Goal: Transaction & Acquisition: Purchase product/service

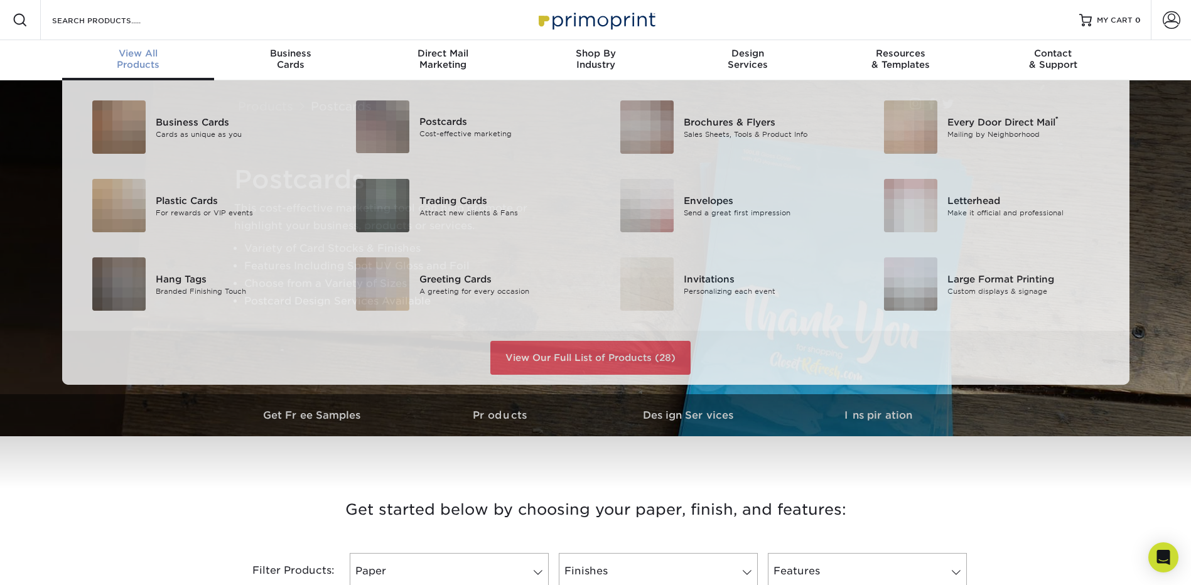
click at [137, 58] on span "View All" at bounding box center [138, 53] width 153 height 11
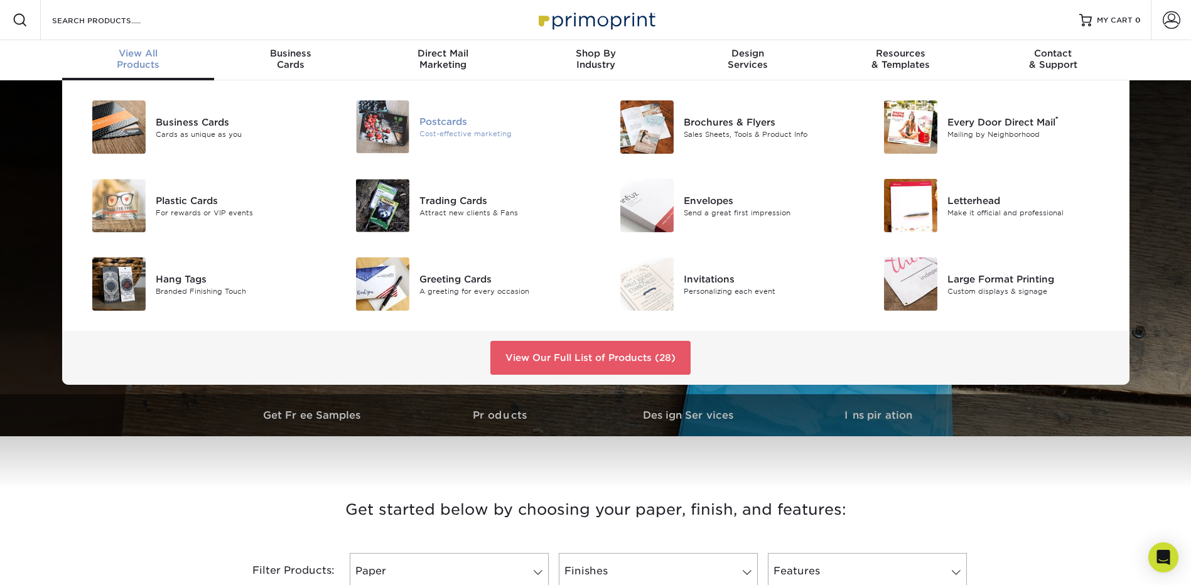
click at [482, 137] on div "Cost-effective marketing" at bounding box center [503, 134] width 166 height 11
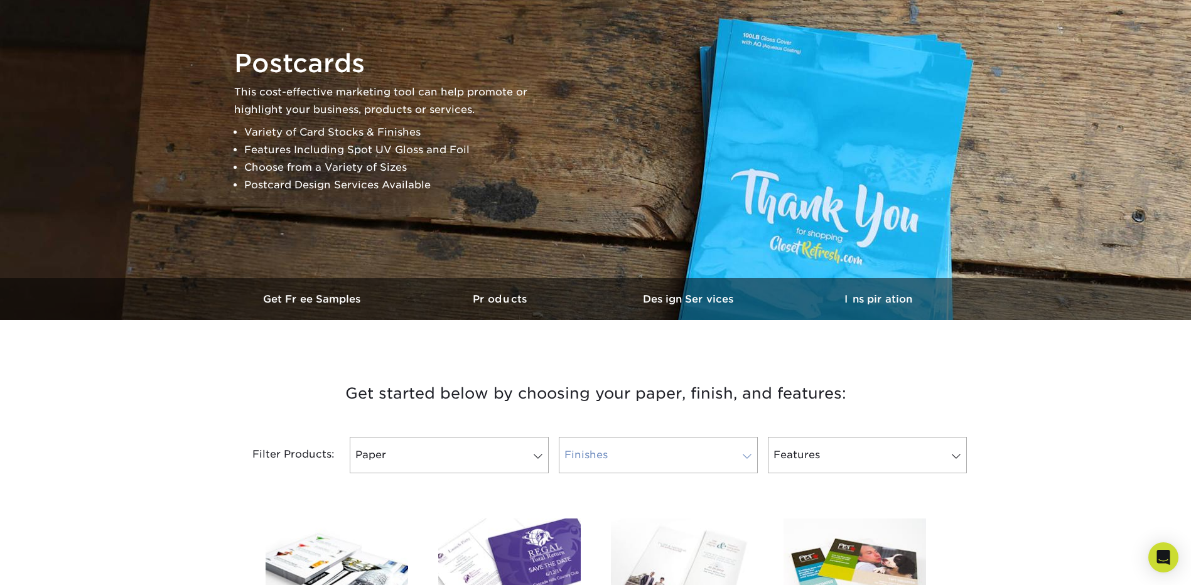
scroll to position [440, 0]
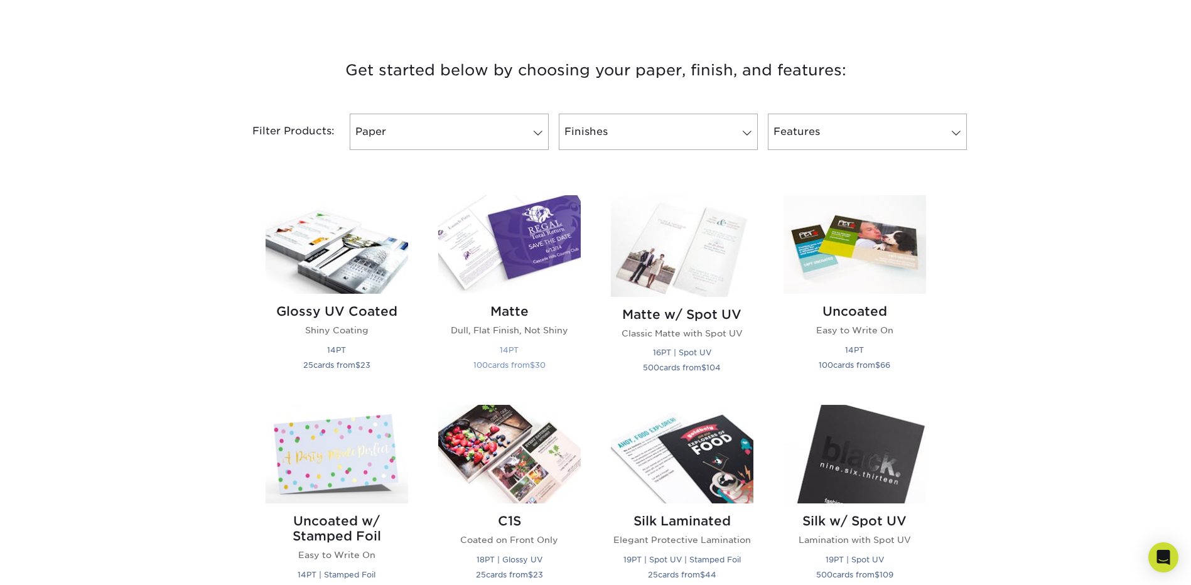
click at [536, 224] on img at bounding box center [509, 244] width 143 height 99
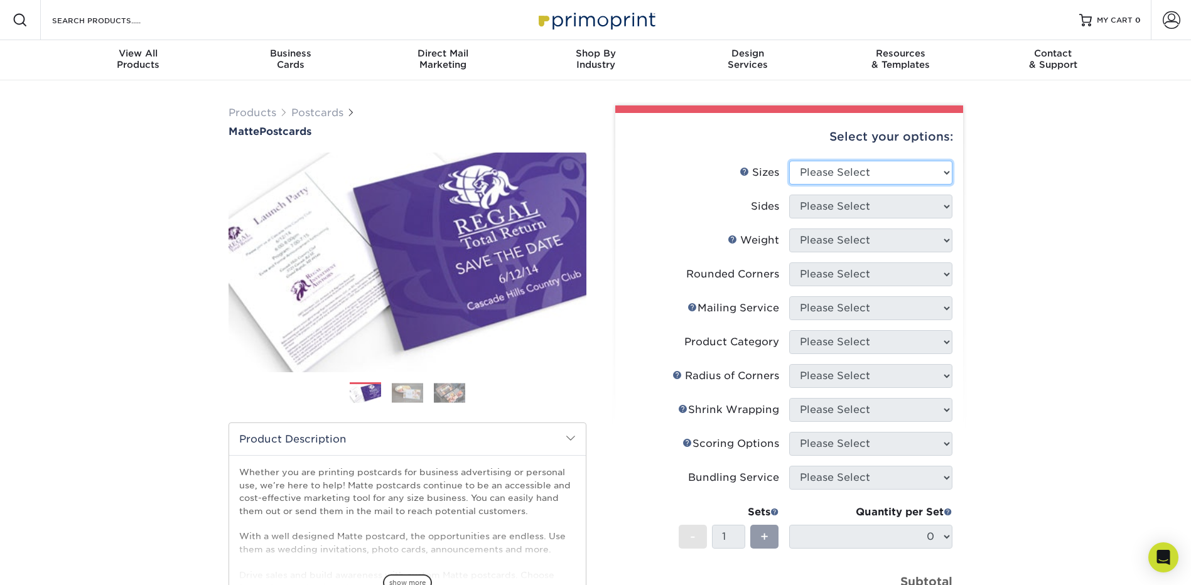
click at [921, 178] on select "Please Select 1.5" x 7" 2" x 4" 2" x 6" 2" x 7" 2" x 8" 2.12" x 5.5" 2.125" x 5…" at bounding box center [870, 173] width 163 height 24
select select "4.25x5.50"
click at [789, 161] on select "Please Select 1.5" x 7" 2" x 4" 2" x 6" 2" x 7" 2" x 8" 2.12" x 5.5" 2.125" x 5…" at bounding box center [870, 173] width 163 height 24
click at [845, 205] on select "Please Select Print Both Sides Print Front Only" at bounding box center [870, 207] width 163 height 24
select select "32d3c223-f82c-492b-b915-ba065a00862f"
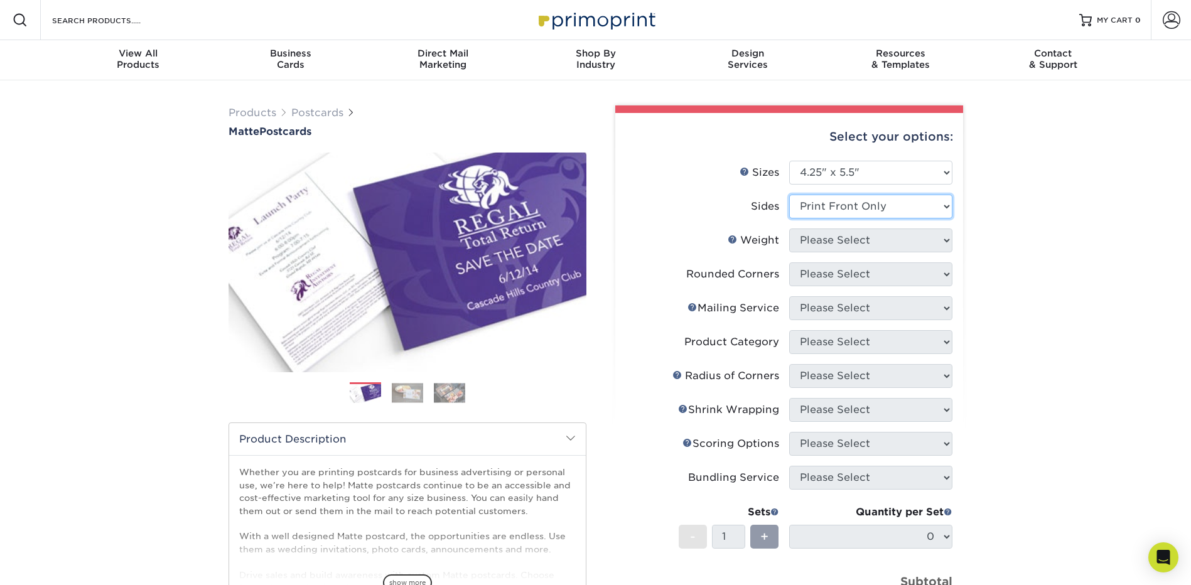
click at [789, 195] on select "Please Select Print Both Sides Print Front Only" at bounding box center [870, 207] width 163 height 24
click at [849, 241] on select "Please Select 14PT 16PT" at bounding box center [870, 241] width 163 height 24
select select "14PT"
click at [789, 229] on select "Please Select 14PT 16PT" at bounding box center [870, 241] width 163 height 24
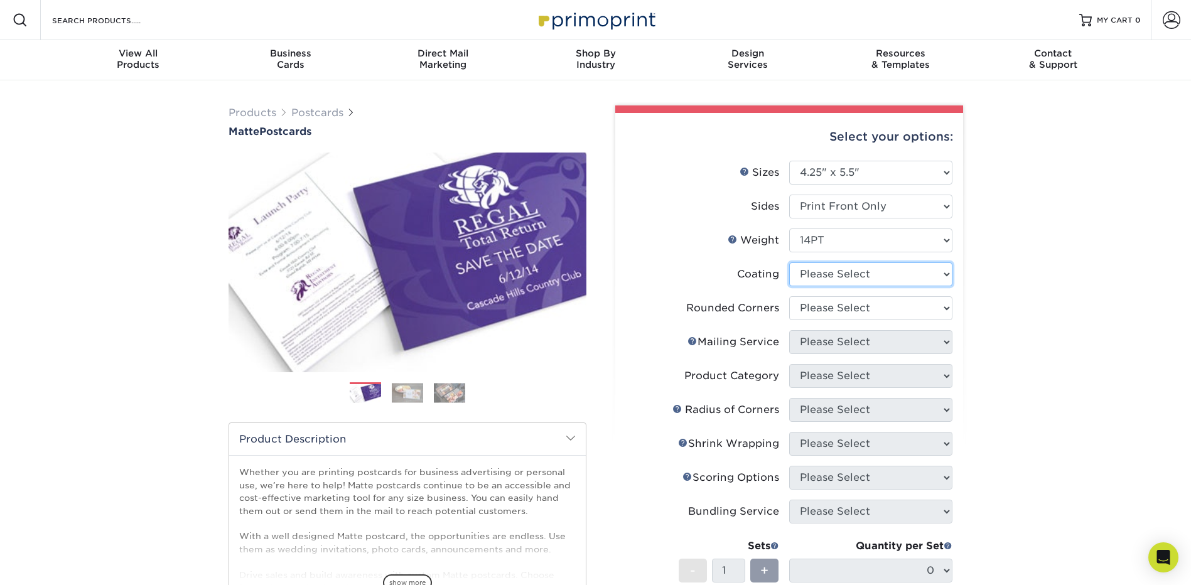
click at [833, 278] on select at bounding box center [870, 275] width 163 height 24
select select "121bb7b5-3b4d-429f-bd8d-bbf80e953313"
click at [789, 263] on select at bounding box center [870, 275] width 163 height 24
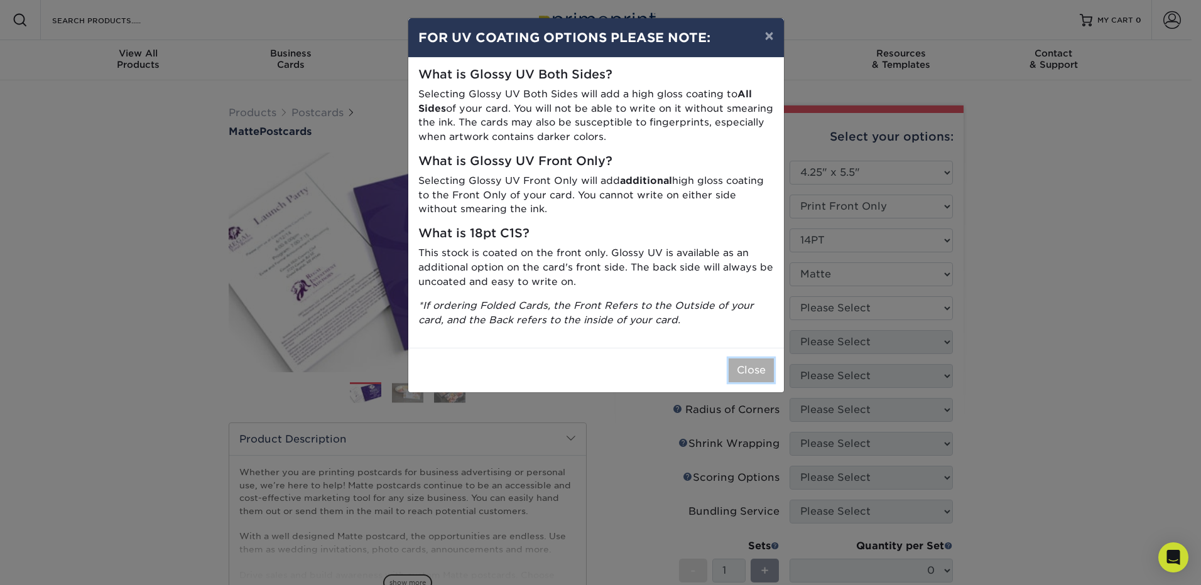
click at [754, 367] on button "Close" at bounding box center [751, 371] width 45 height 24
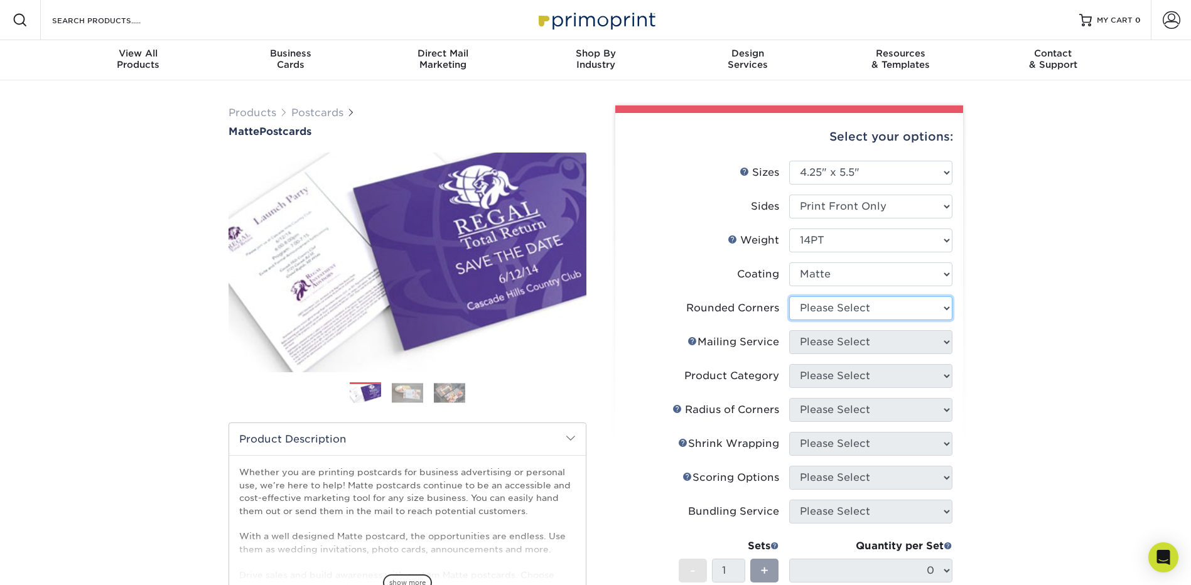
click at [838, 306] on select "Please Select Yes - Round 4 Corners No" at bounding box center [870, 308] width 163 height 24
select select "0"
click at [789, 296] on select "Please Select Yes - Round 4 Corners No" at bounding box center [870, 308] width 163 height 24
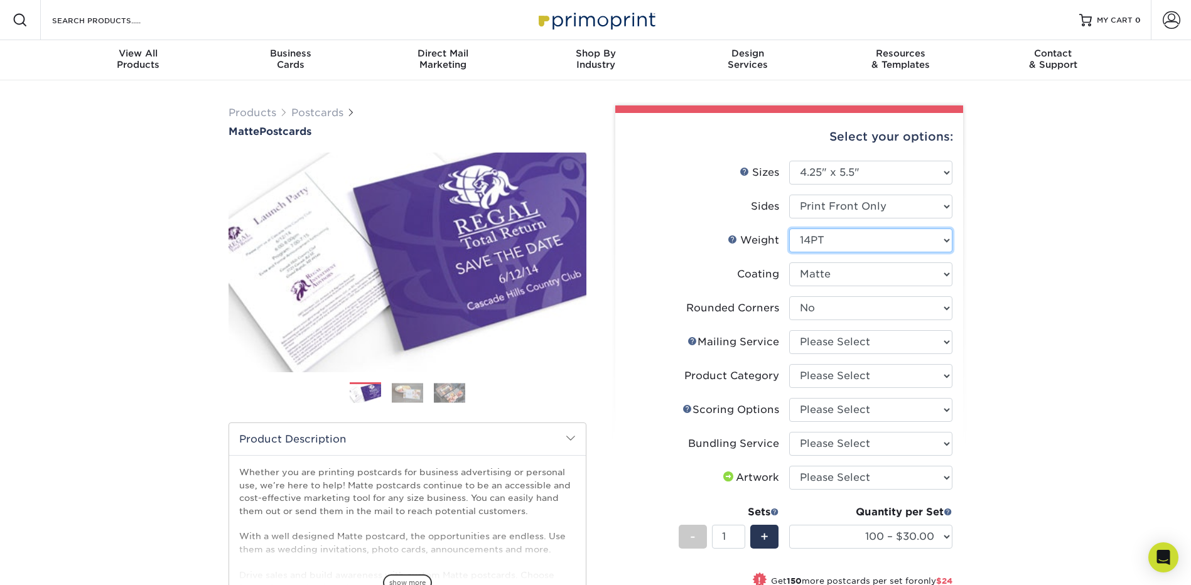
click at [815, 241] on select "Please Select 14PT 16PT" at bounding box center [870, 241] width 163 height 24
select select "16PT"
click at [789, 229] on select "Please Select 14PT 16PT" at bounding box center [870, 241] width 163 height 24
select select "-1"
select select
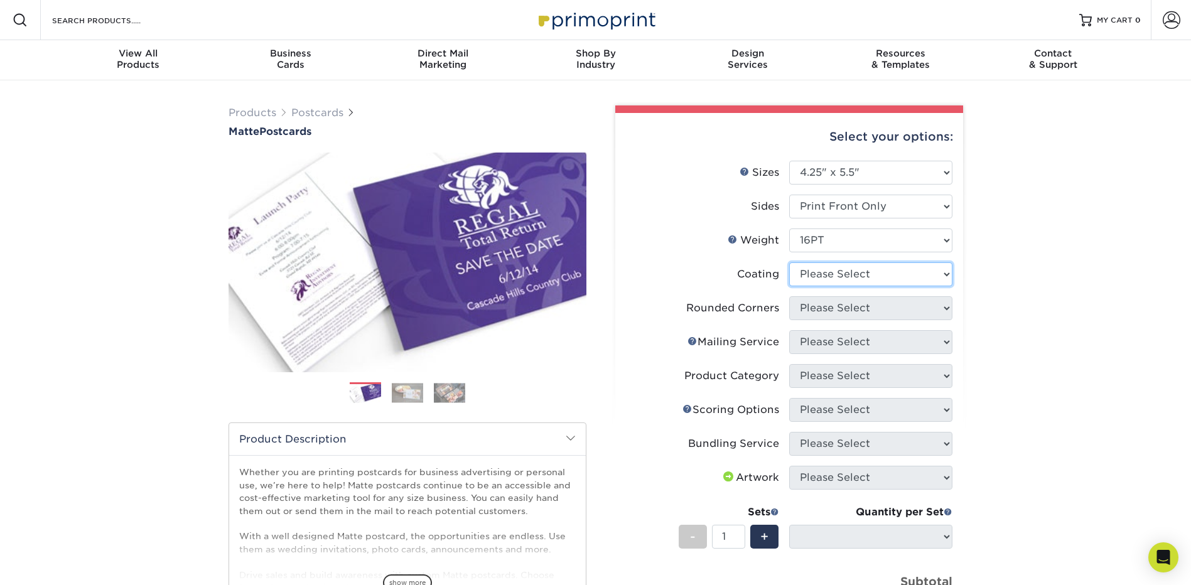
click at [822, 276] on select at bounding box center [870, 275] width 163 height 24
select select "121bb7b5-3b4d-429f-bd8d-bbf80e953313"
click at [789, 263] on select at bounding box center [870, 275] width 163 height 24
select select
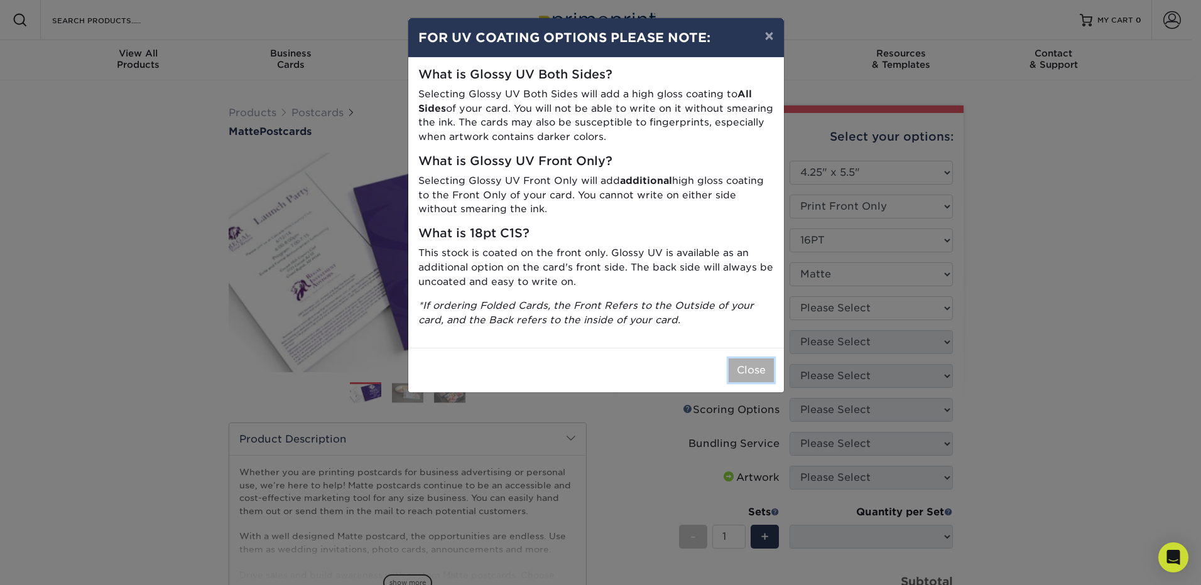
click at [745, 370] on button "Close" at bounding box center [751, 371] width 45 height 24
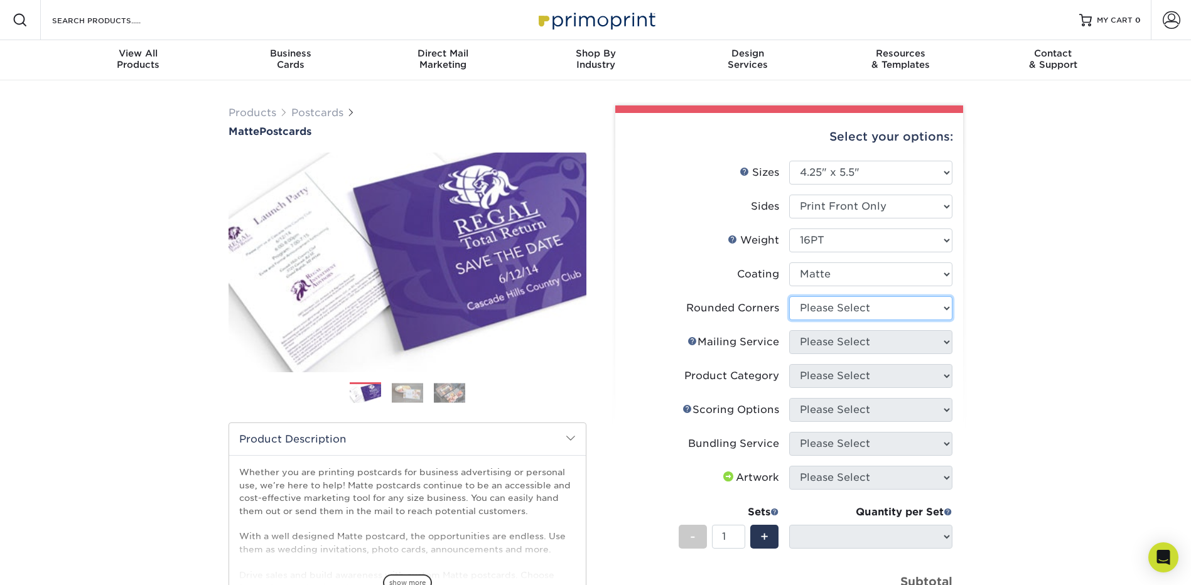
click at [808, 315] on select "Please Select Yes - Round 4 Corners No" at bounding box center [870, 308] width 163 height 24
select select "0"
click at [789, 296] on select "Please Select Yes - Round 4 Corners No" at bounding box center [870, 308] width 163 height 24
select select "-1"
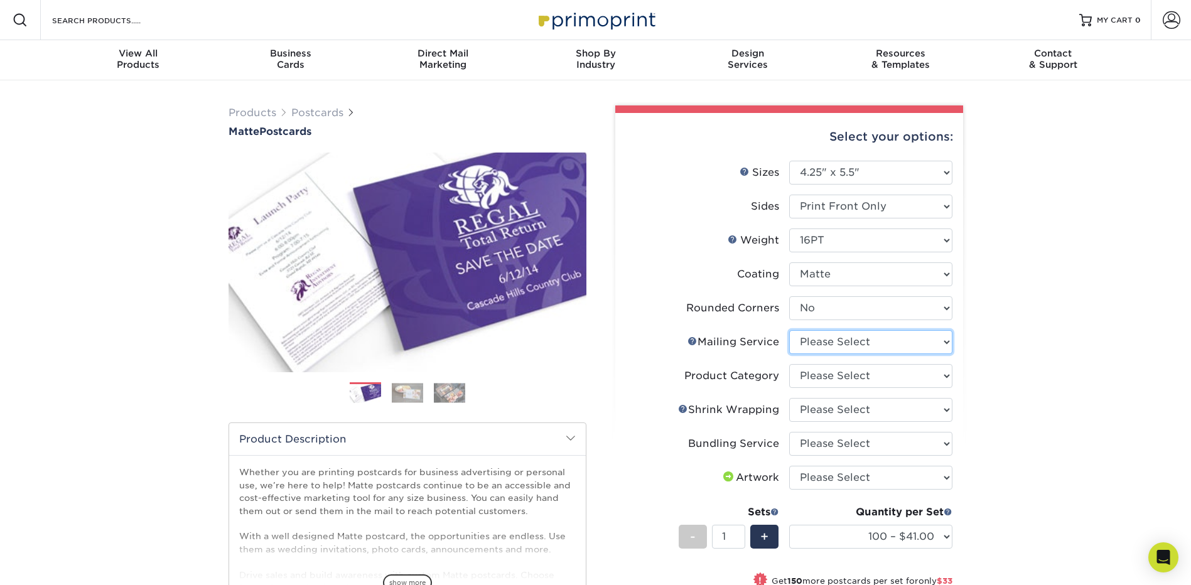
click at [811, 344] on select "Please Select No Direct Mailing Service No, I will mail/stamp/imprint Direct Ma…" at bounding box center [870, 342] width 163 height 24
select select "934e270e-9523-48b9-93c7-78b0896e16a6"
click at [789, 330] on select "Please Select No Direct Mailing Service No, I will mail/stamp/imprint Direct Ma…" at bounding box center [870, 342] width 163 height 24
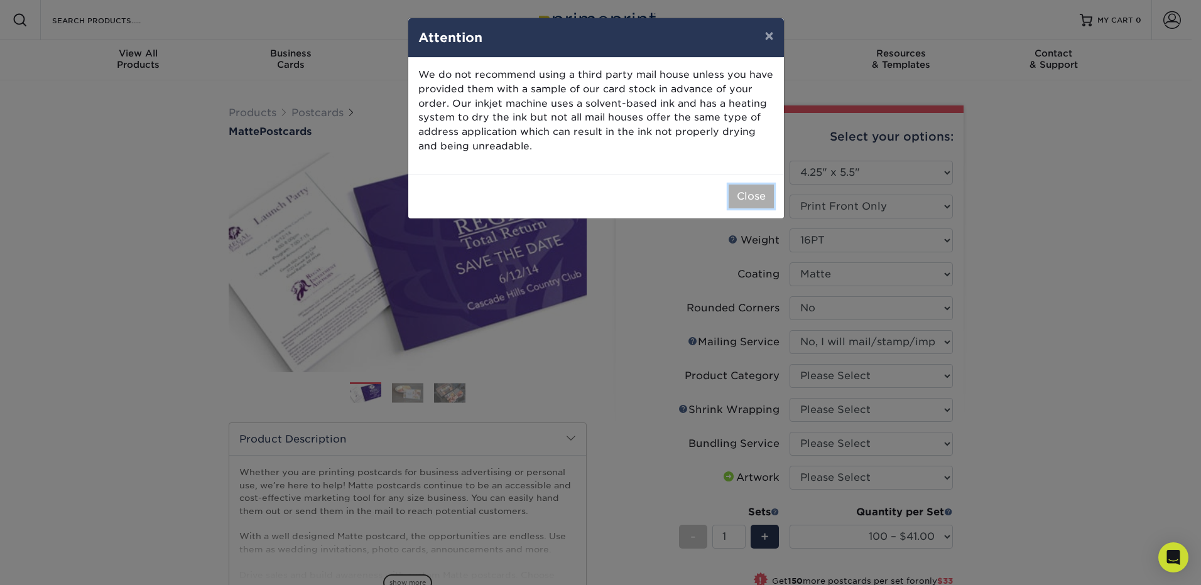
click at [745, 200] on button "Close" at bounding box center [751, 197] width 45 height 24
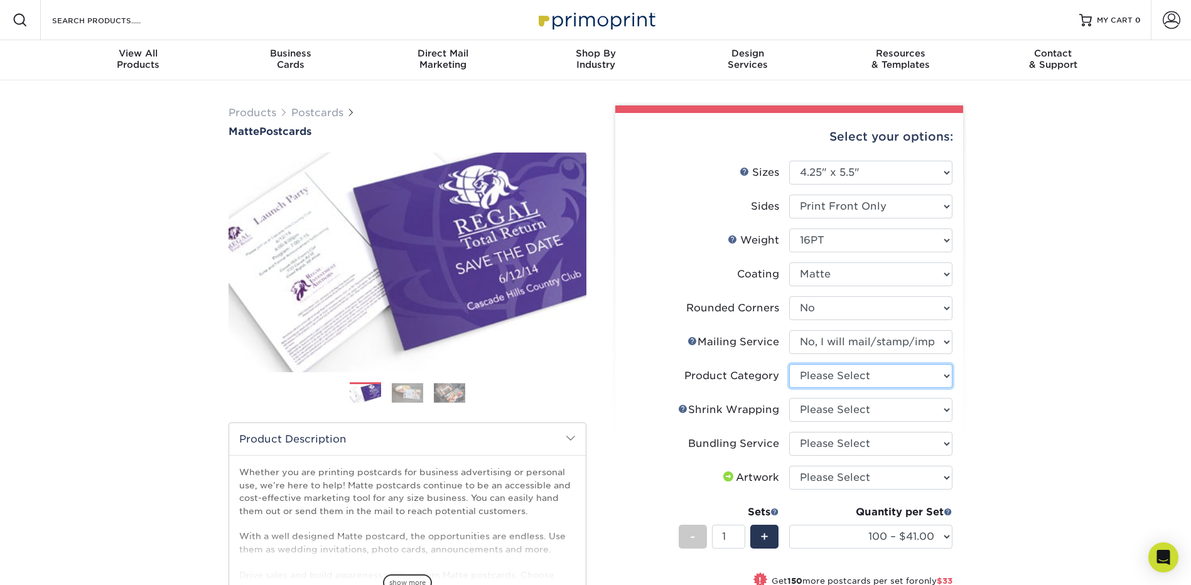
click at [840, 376] on select "Please Select Postcards" at bounding box center [870, 376] width 163 height 24
select select "9b7272e0-d6c8-4c3c-8e97-d3a1bcdab858"
click at [789, 364] on select "Please Select Postcards" at bounding box center [870, 376] width 163 height 24
click at [838, 413] on select "Please Select No Shrink Wrapping Shrink Wrap 100 Per Package Shrink Wrap 50 Per…" at bounding box center [870, 410] width 163 height 24
select select "c8749376-e7da-41d0-b3dc-647faf84d907"
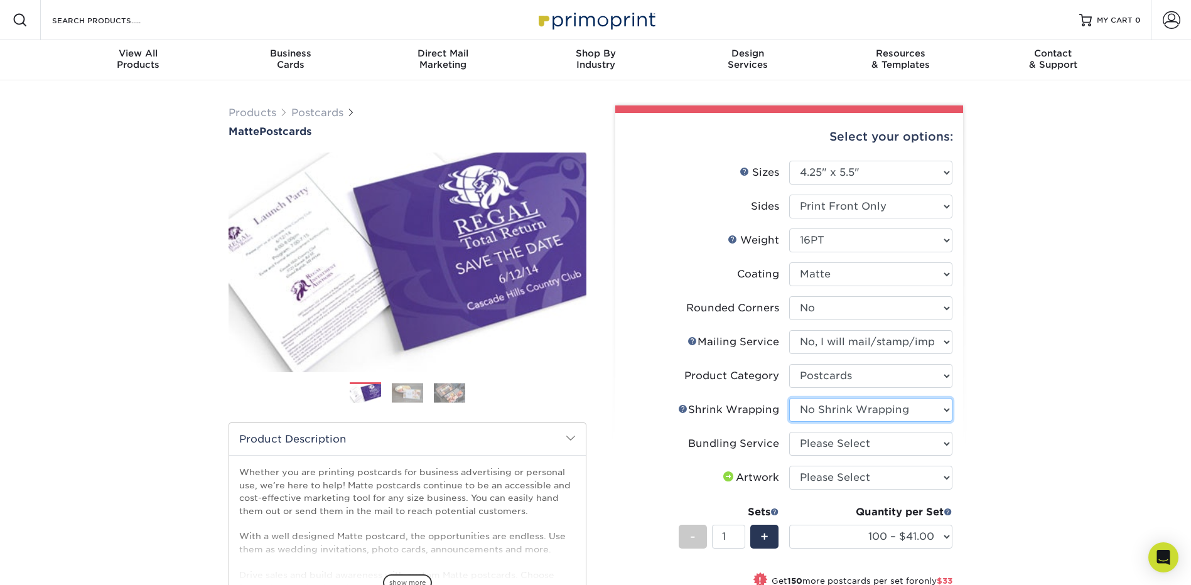
click at [789, 398] on select "Please Select No Shrink Wrapping Shrink Wrap 100 Per Package Shrink Wrap 50 Per…" at bounding box center [870, 410] width 163 height 24
click at [846, 445] on select "Please Select No Bundling Services Yes, Bundles of 50 (+2 Days) Yes, Bundles of…" at bounding box center [870, 444] width 163 height 24
click at [678, 422] on li "Shrink Wrapping Help Shrink Wrapping Please Select No Shrink Wrapping Shrink Wr…" at bounding box center [789, 415] width 327 height 34
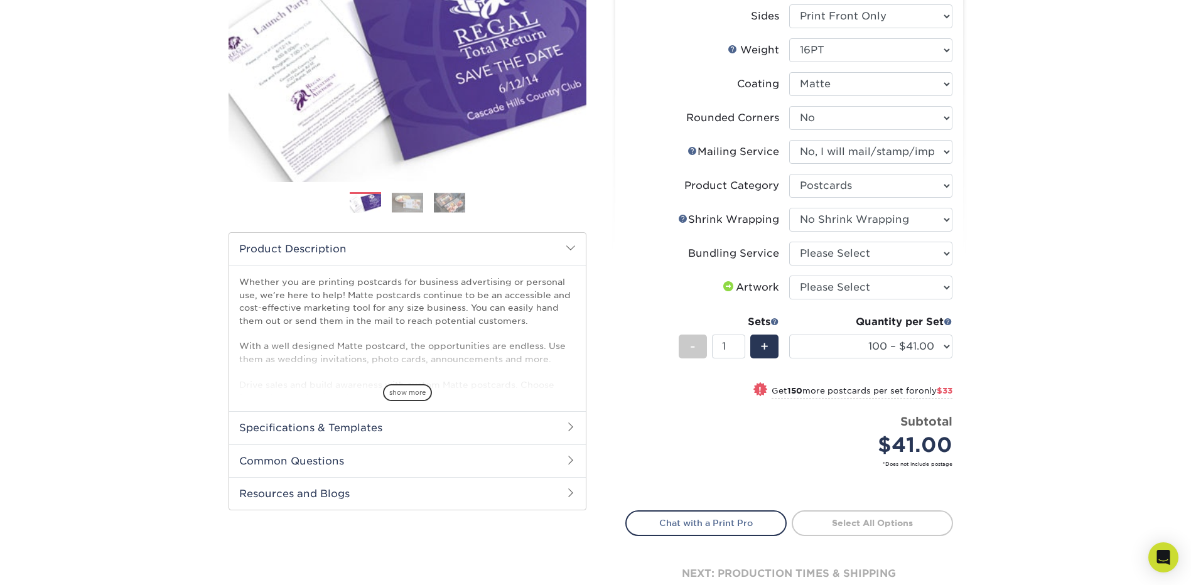
scroll to position [251, 0]
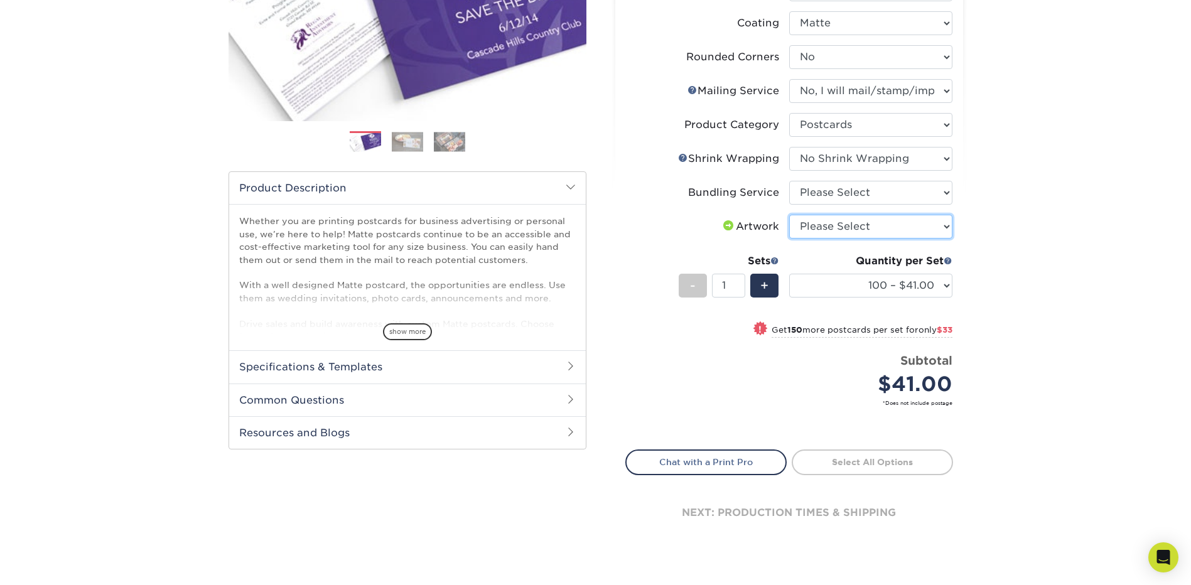
click at [813, 231] on select "Please Select I will upload files I need a design - $150" at bounding box center [870, 227] width 163 height 24
select select "upload"
click at [789, 215] on select "Please Select I will upload files I need a design - $150" at bounding box center [870, 227] width 163 height 24
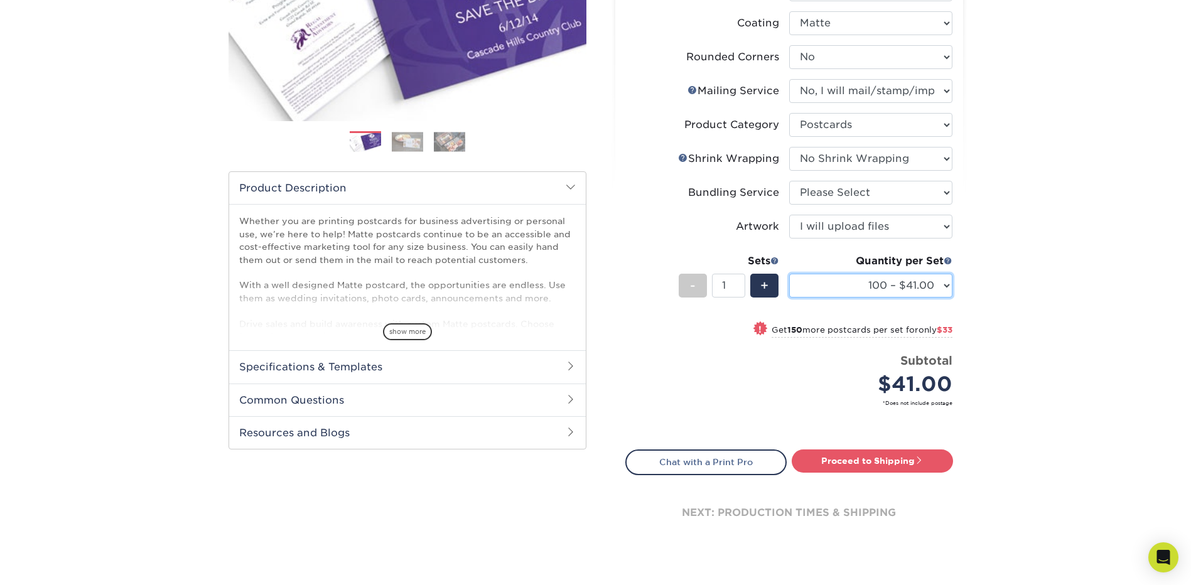
click at [942, 284] on select "100 – $41.00 250 – $74.00 500 – $88.00 1000 – $99.00 2500 – $205.00 5000 – $304…" at bounding box center [870, 286] width 163 height 24
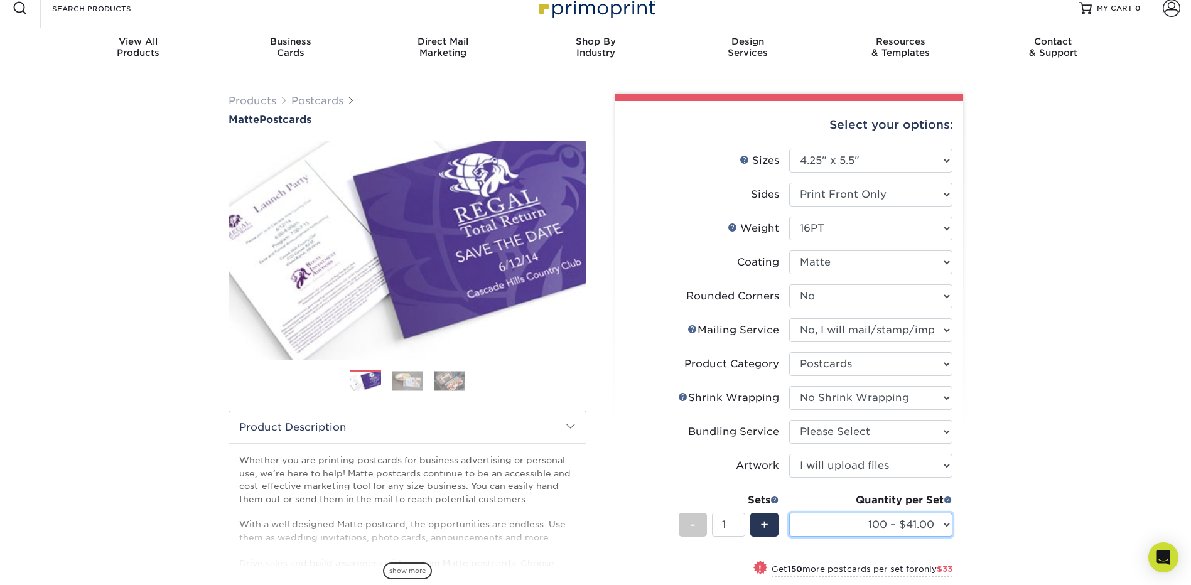
scroll to position [0, 0]
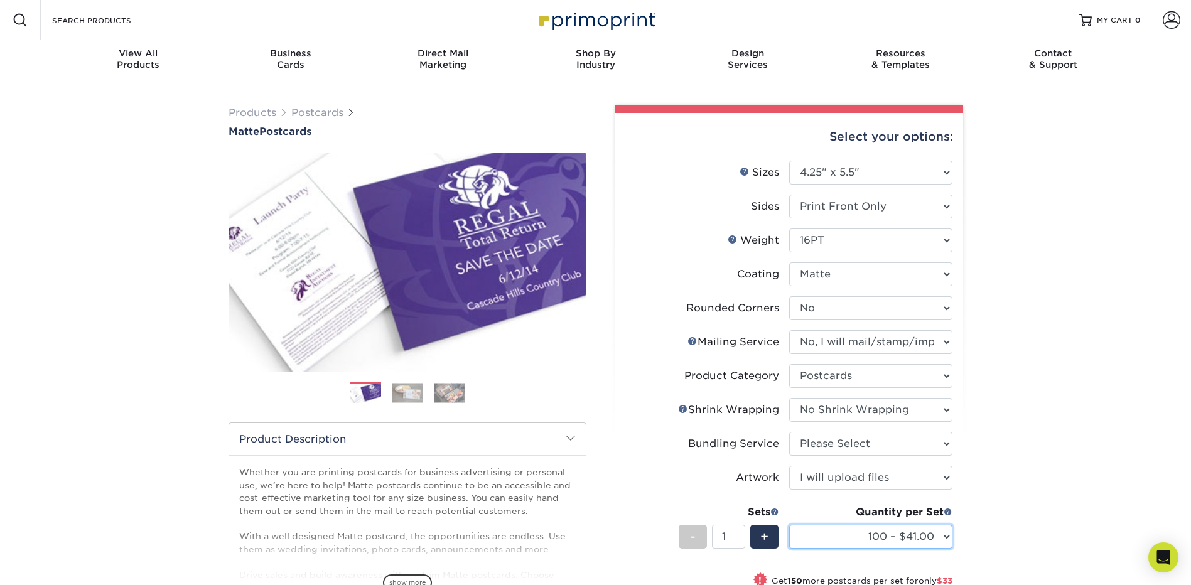
click at [941, 533] on select "100 – $41.00 250 – $74.00 500 – $88.00 1000 – $99.00 2500 – $205.00 5000 – $304…" at bounding box center [870, 537] width 163 height 24
click at [789, 525] on select "100 – $41.00 250 – $74.00 500 – $88.00 1000 – $99.00 2500 – $205.00 5000 – $304…" at bounding box center [870, 537] width 163 height 24
select select "100 – $41.00"
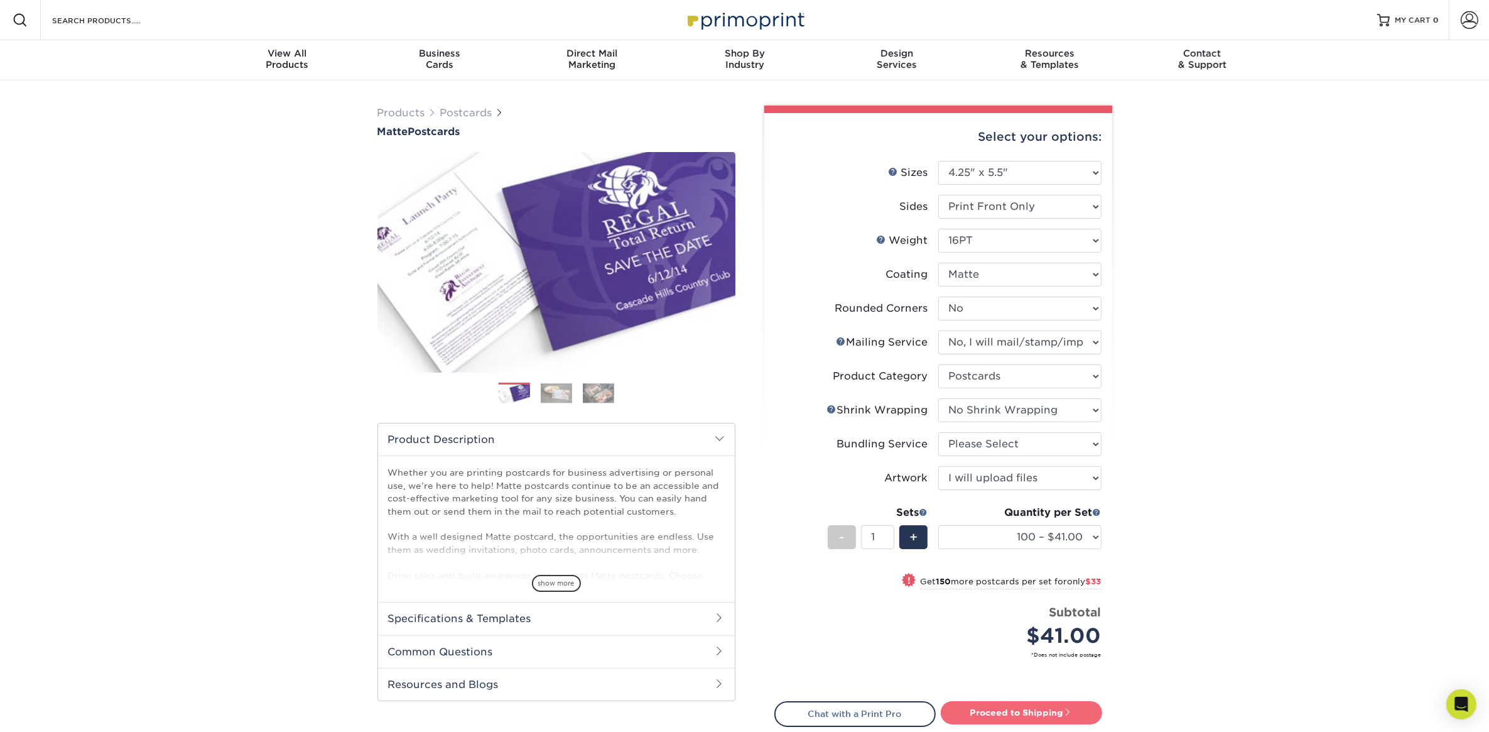
click at [989, 585] on link "Proceed to Shipping" at bounding box center [1021, 712] width 161 height 23
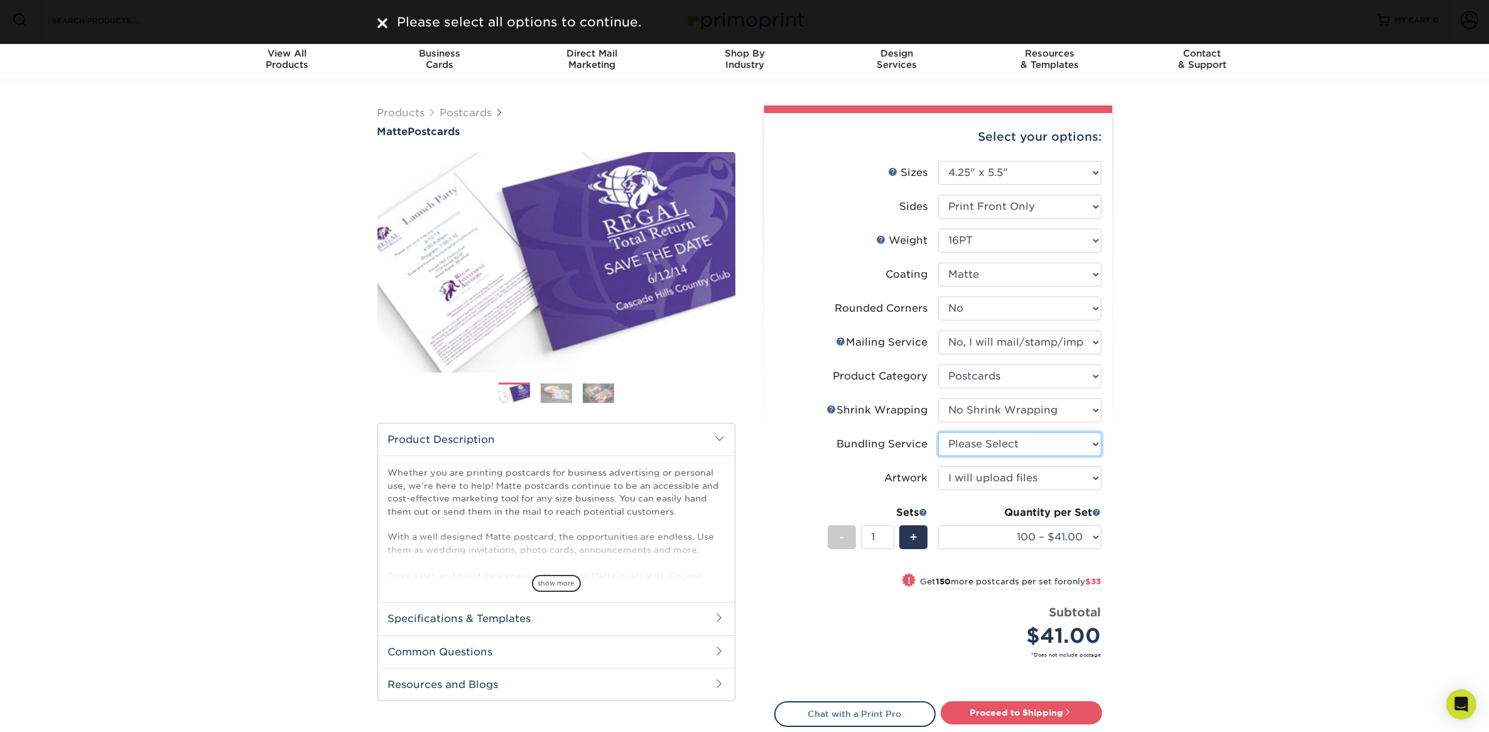
click at [972, 442] on select "Please Select No Bundling Services Yes, Bundles of 50 (+2 Days) Yes, Bundles of…" at bounding box center [1019, 444] width 163 height 24
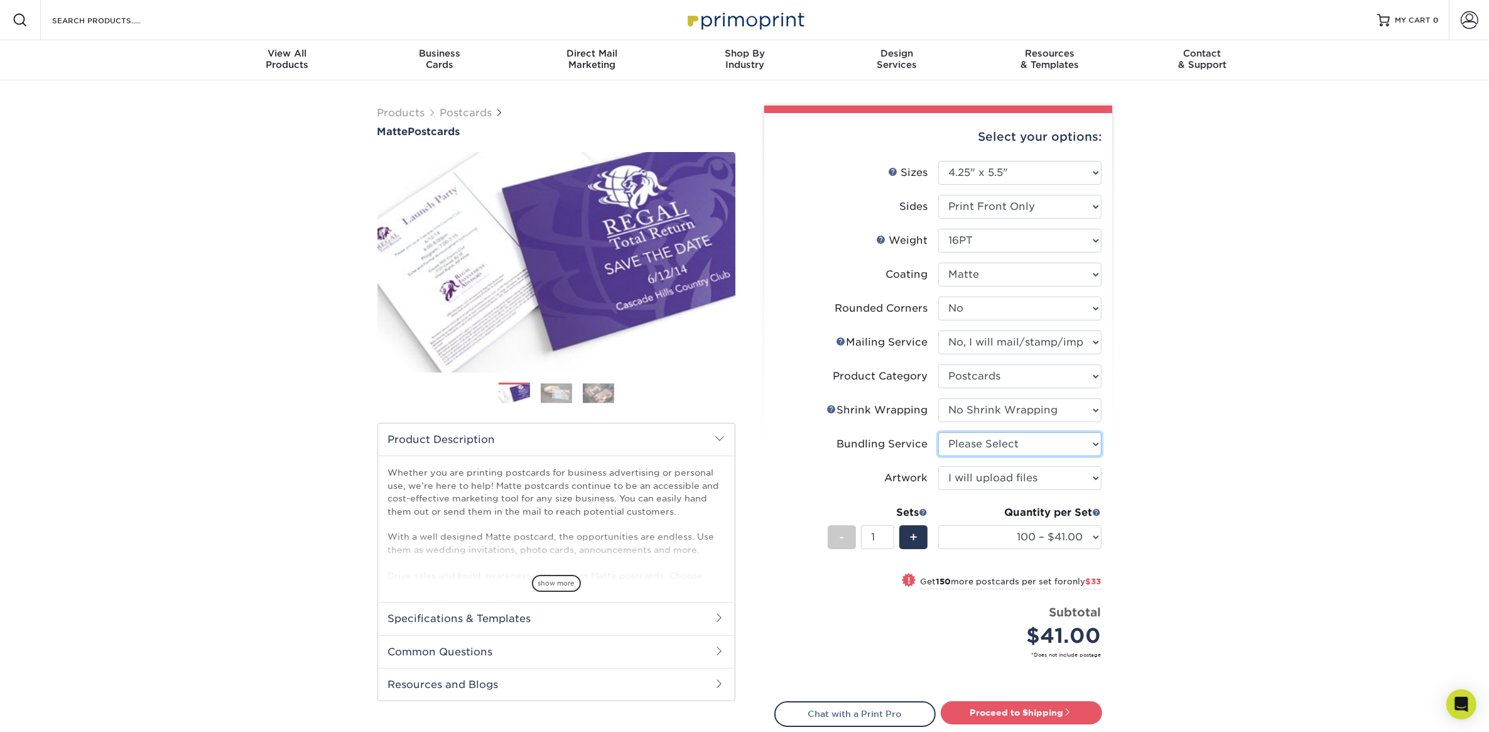
select select "58689abb-25c0-461c-a4c3-a80b627d6649"
click at [938, 432] on select "Please Select No Bundling Services Yes, Bundles of 50 (+2 Days) Yes, Bundles of…" at bounding box center [1019, 444] width 163 height 24
click at [1019, 585] on link "Proceed to Shipping" at bounding box center [1021, 712] width 161 height 23
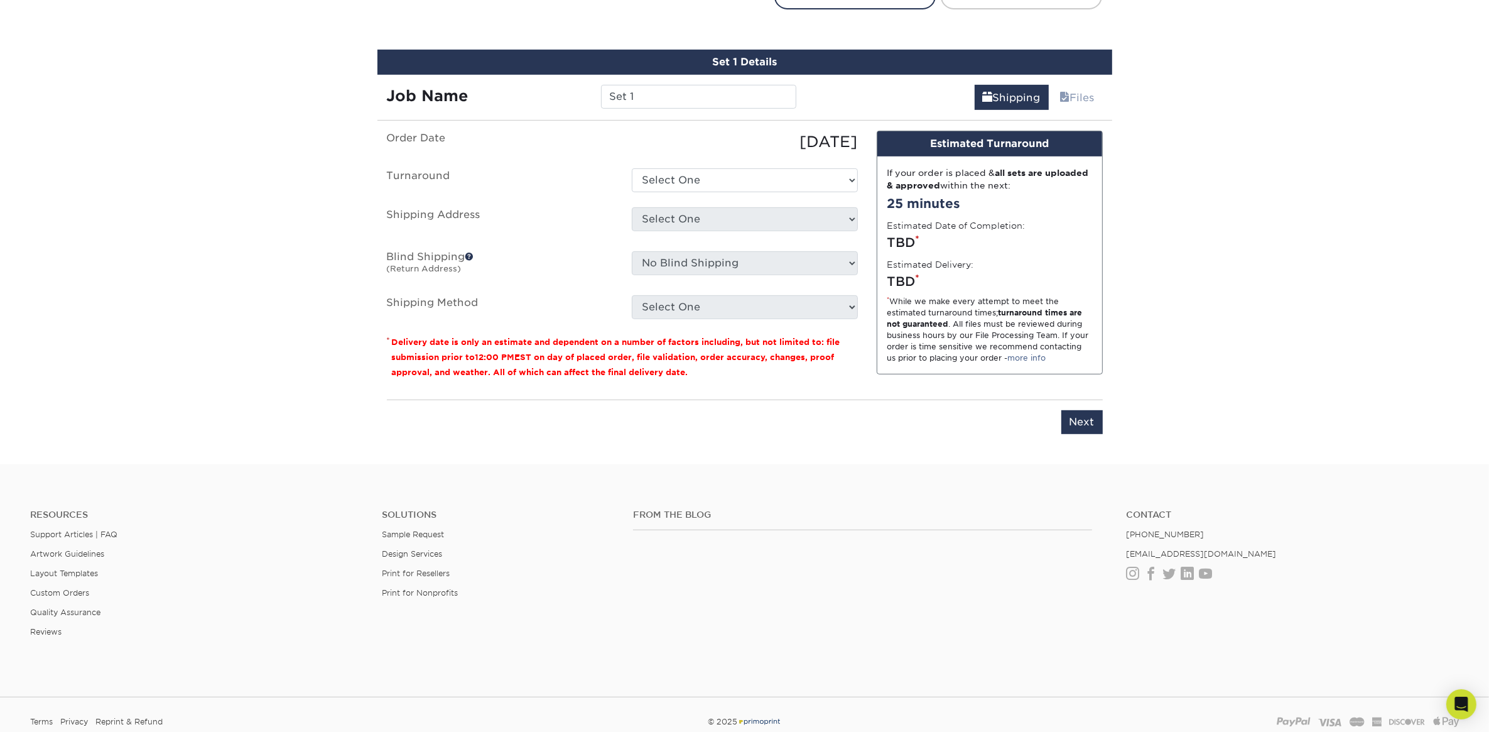
scroll to position [732, 0]
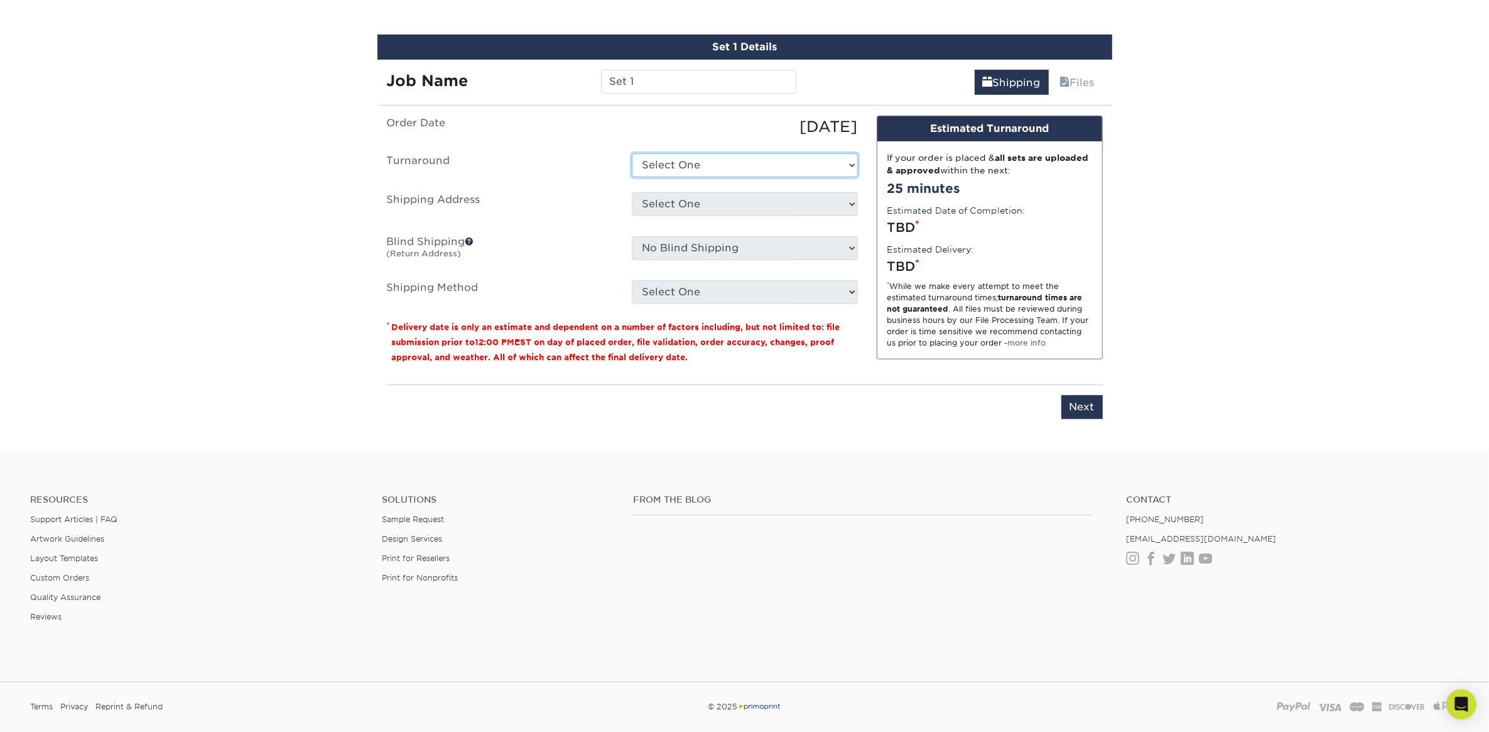
click at [823, 161] on select "Select One 2-4 Business Days 2 Day Next Business Day" at bounding box center [745, 165] width 226 height 24
select select "6618eea4-25e5-4e65-a03d-37212bc8e8fb"
click at [632, 153] on select "Select One 2-4 Business Days 2 Day Next Business Day" at bounding box center [745, 165] width 226 height 24
click at [744, 200] on select "Select One + Add New Address - Login" at bounding box center [745, 204] width 226 height 24
select select "newaddress"
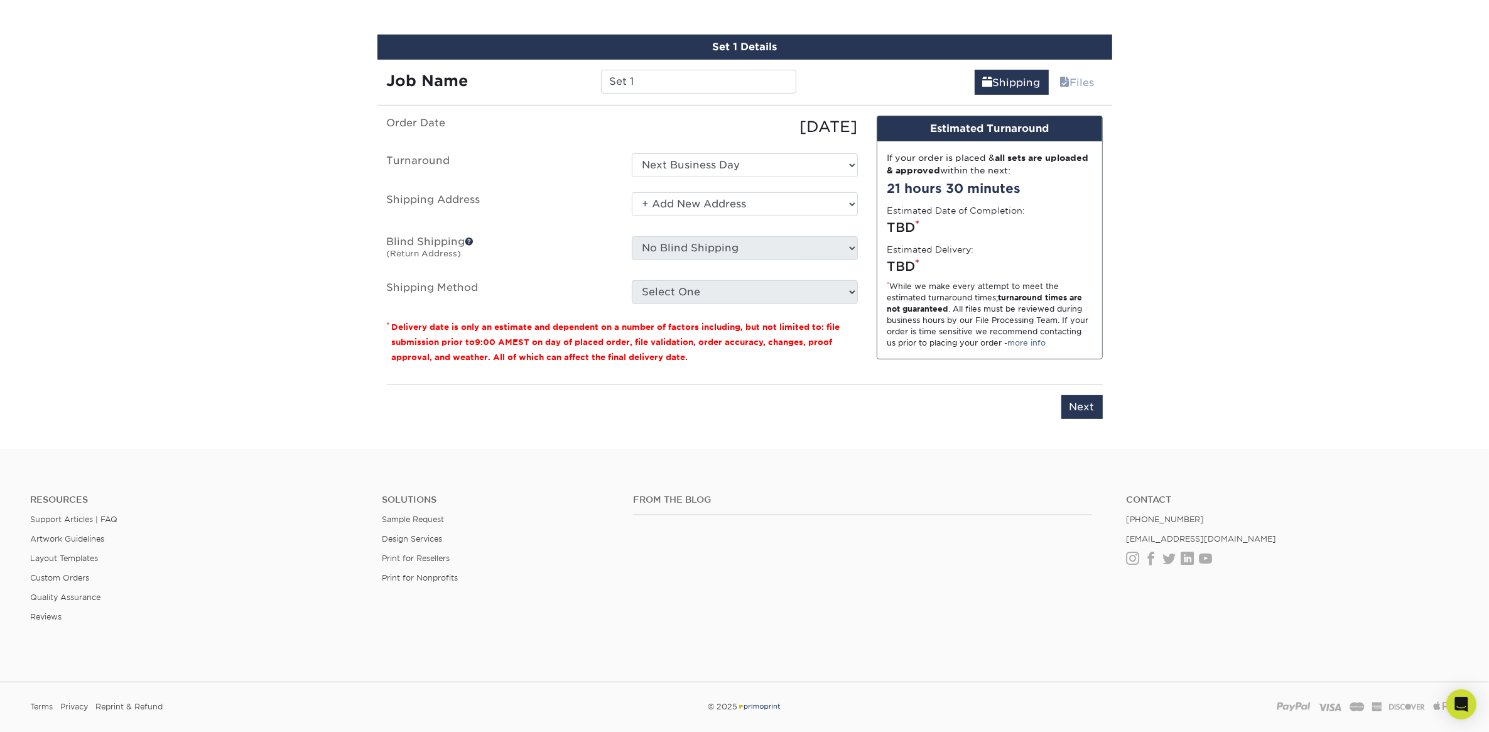
click at [632, 192] on select "Select One + Add New Address - Login" at bounding box center [745, 204] width 226 height 24
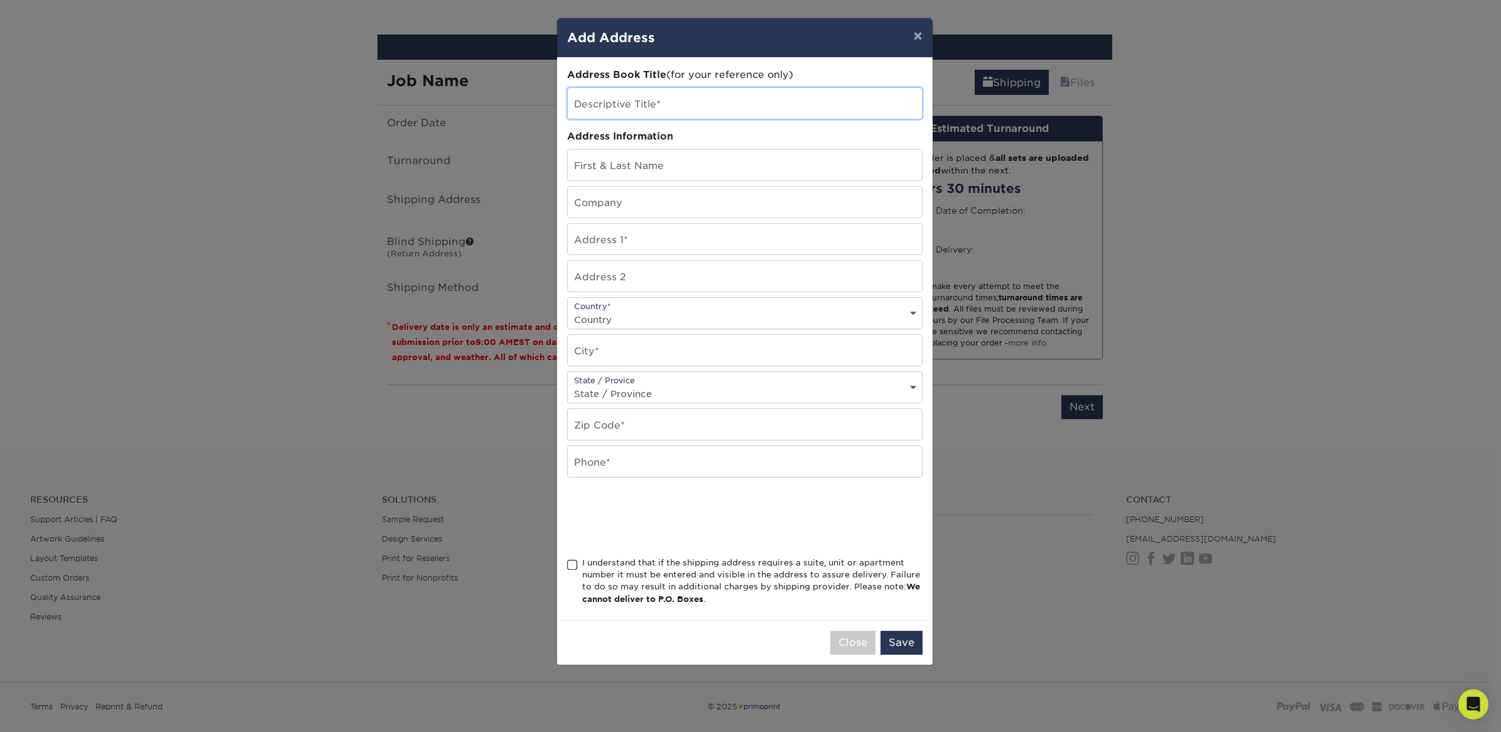
click at [694, 107] on input "text" at bounding box center [745, 103] width 354 height 31
type input "E"
type input "T"
type input "Tampa Office"
click at [682, 156] on input "text" at bounding box center [745, 164] width 354 height 31
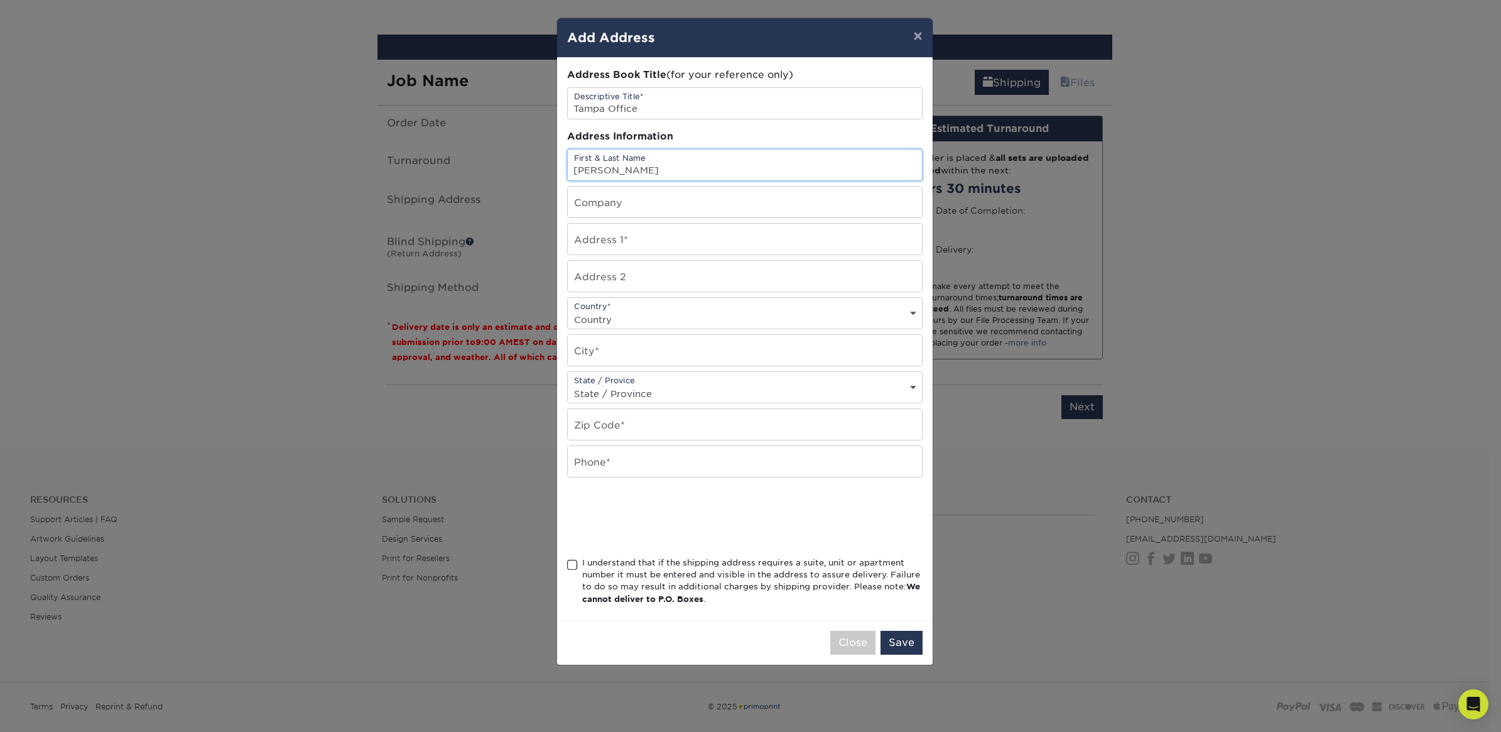
type input "[PERSON_NAME]"
click at [674, 214] on input "text" at bounding box center [745, 202] width 354 height 31
type input "The Elan Group"
click at [677, 239] on input "text" at bounding box center [745, 239] width 354 height 31
type input "[STREET_ADDRESS]"
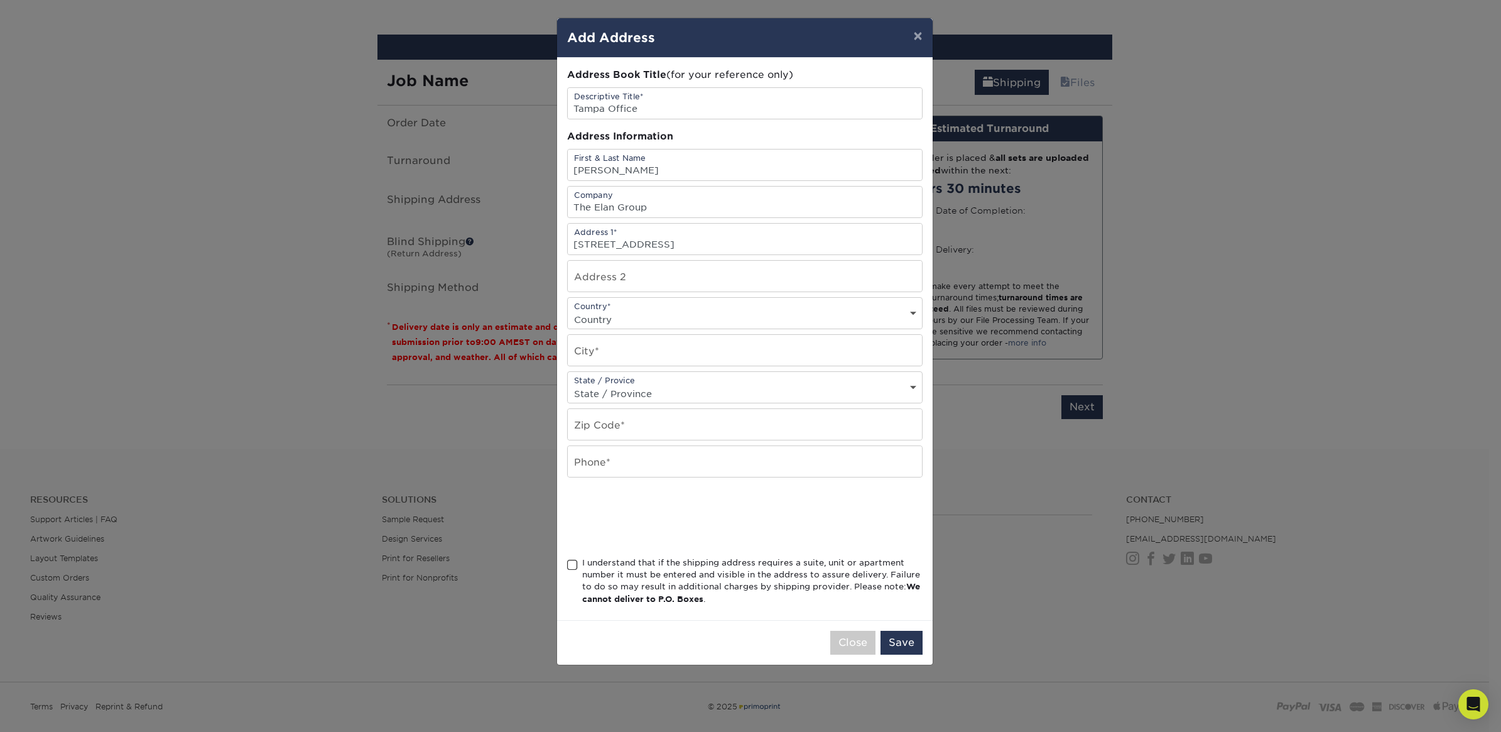
click at [641, 314] on div "Country* Country [GEOGRAPHIC_DATA] [GEOGRAPHIC_DATA] --------------------------…" at bounding box center [744, 313] width 355 height 32
click at [645, 327] on select "Country [GEOGRAPHIC_DATA] [GEOGRAPHIC_DATA] ----------------------------- [GEOG…" at bounding box center [745, 319] width 354 height 18
select select "US"
click at [568, 317] on select "Country [GEOGRAPHIC_DATA] [GEOGRAPHIC_DATA] ----------------------------- [GEOG…" at bounding box center [745, 319] width 354 height 18
click at [631, 360] on input "text" at bounding box center [745, 350] width 354 height 31
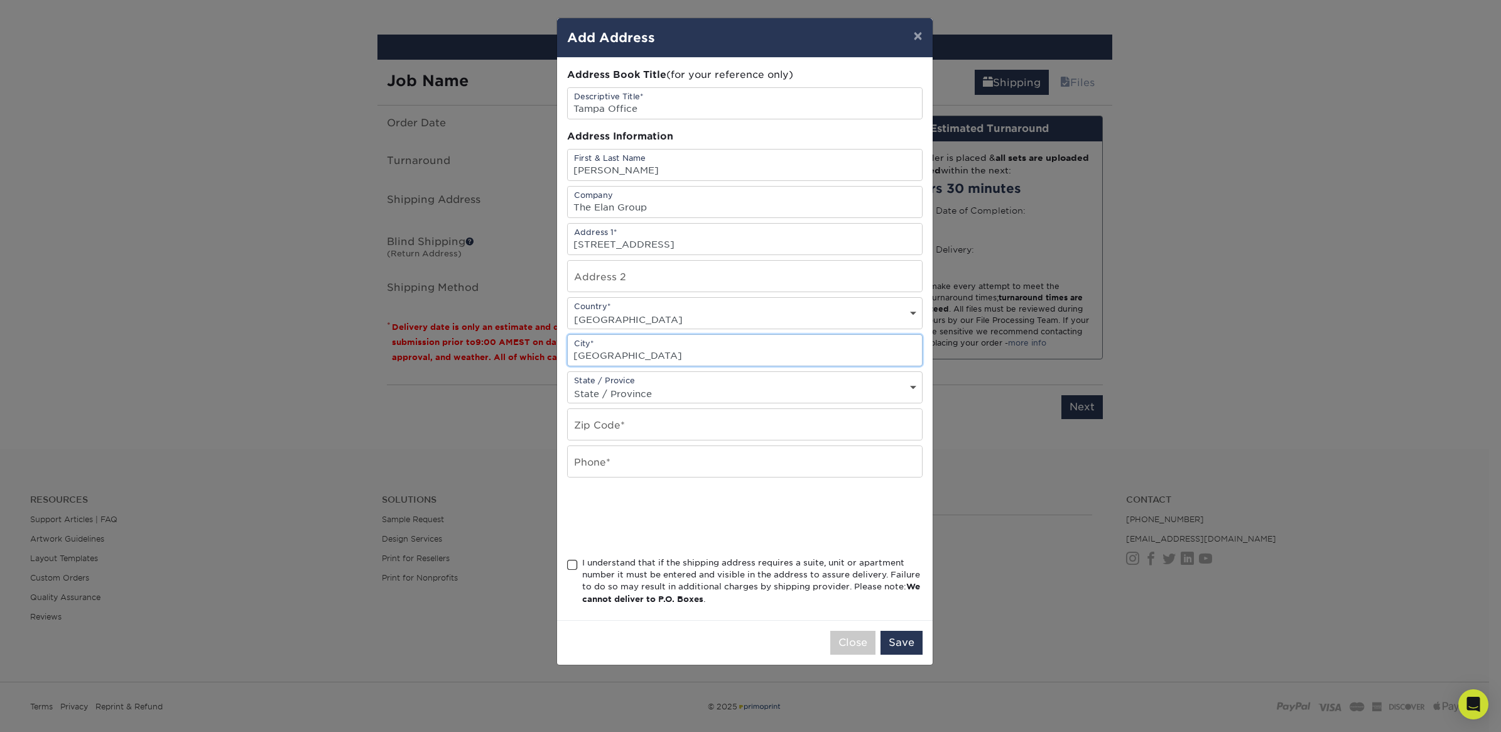
type input "[GEOGRAPHIC_DATA]"
click at [650, 403] on select "State / Province [US_STATE] [US_STATE] [US_STATE] [US_STATE] [US_STATE] [US_STA…" at bounding box center [745, 393] width 354 height 18
select select "FL"
click at [568, 392] on select "State / Province [US_STATE] [US_STATE] [US_STATE] [US_STATE] [US_STATE] [US_STA…" at bounding box center [745, 393] width 354 height 18
click at [620, 434] on input "text" at bounding box center [745, 424] width 354 height 31
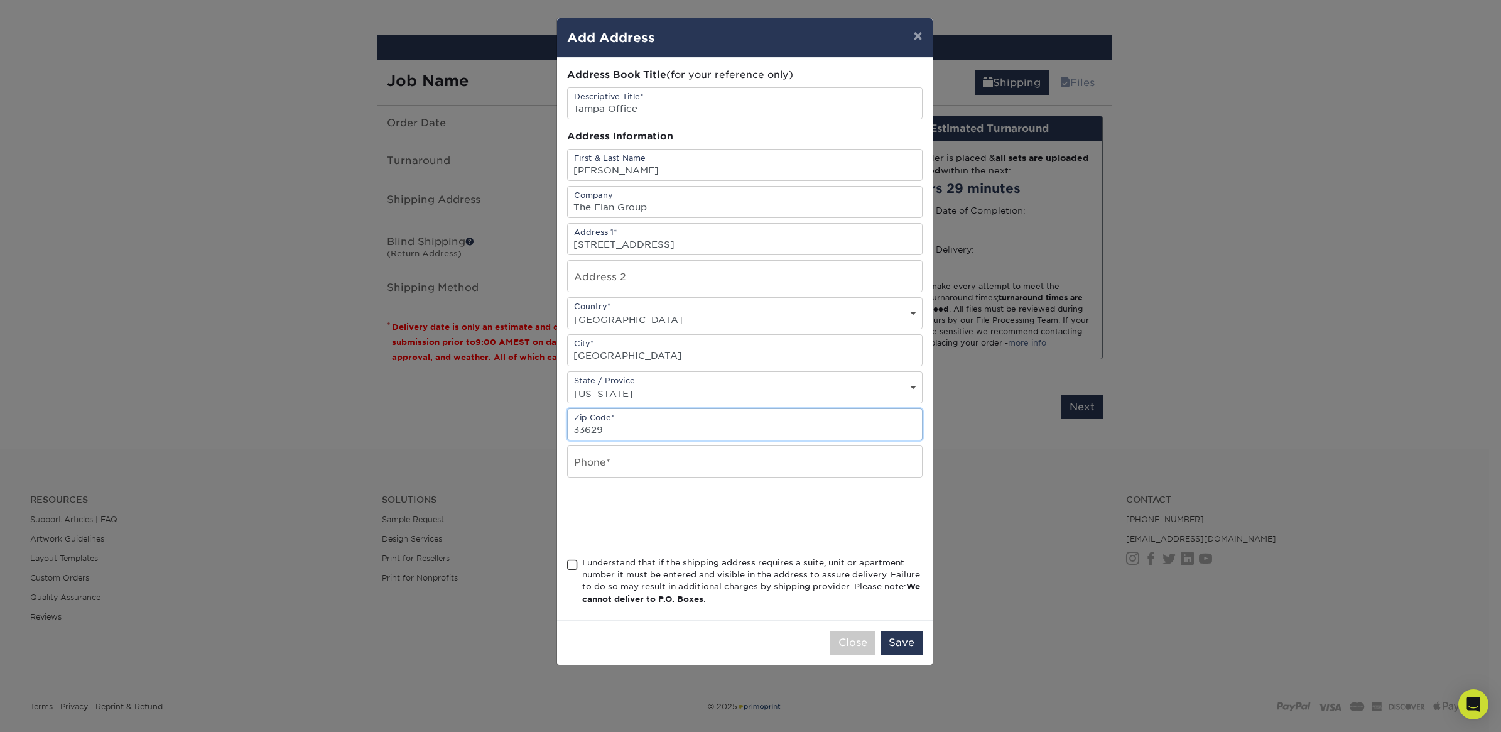
type input "33629"
click at [617, 466] on input "text" at bounding box center [745, 461] width 354 height 31
type input "2319446083"
click at [573, 571] on span at bounding box center [572, 565] width 11 height 12
click at [0, 0] on input "I understand that if the shipping address requires a suite, unit or apartment n…" at bounding box center [0, 0] width 0 height 0
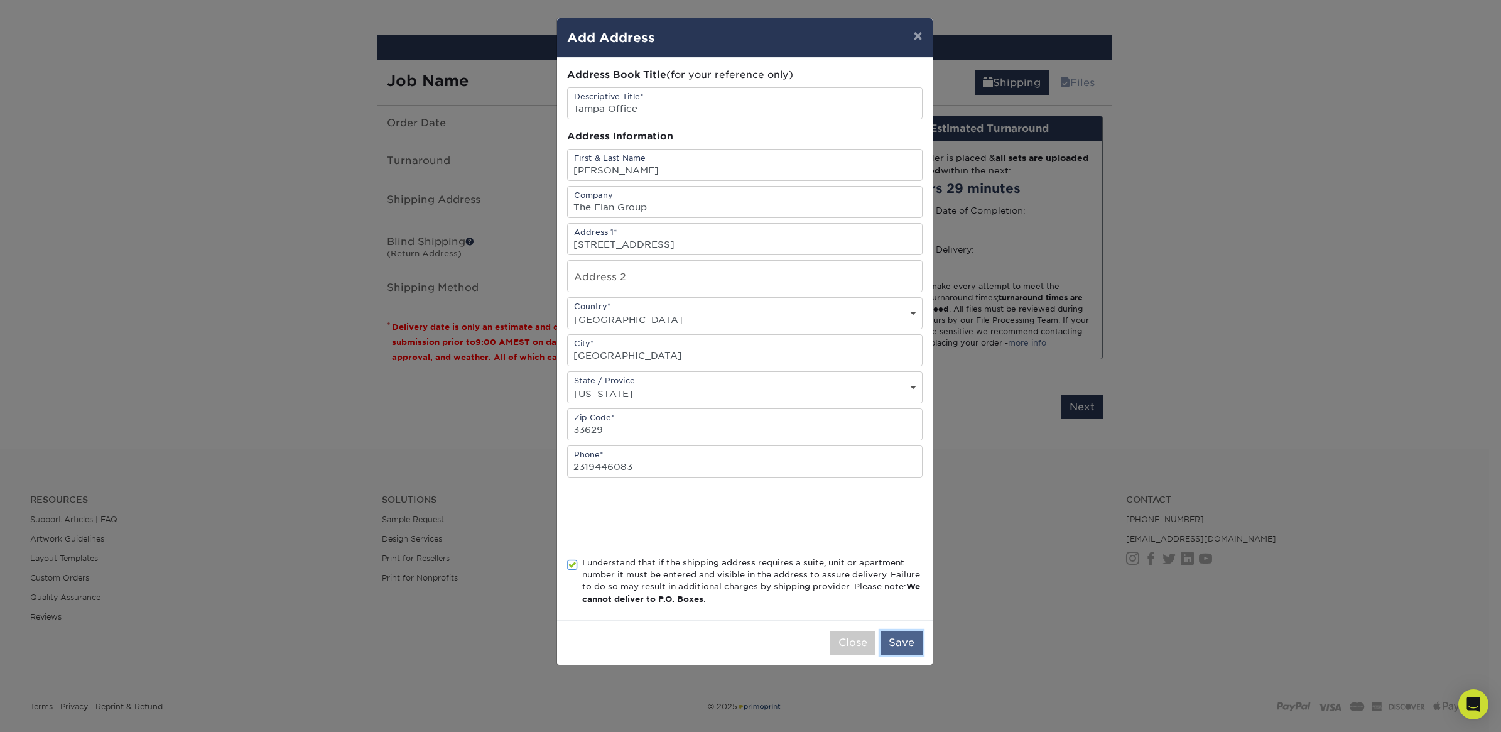
click at [896, 585] on button "Save" at bounding box center [902, 643] width 42 height 24
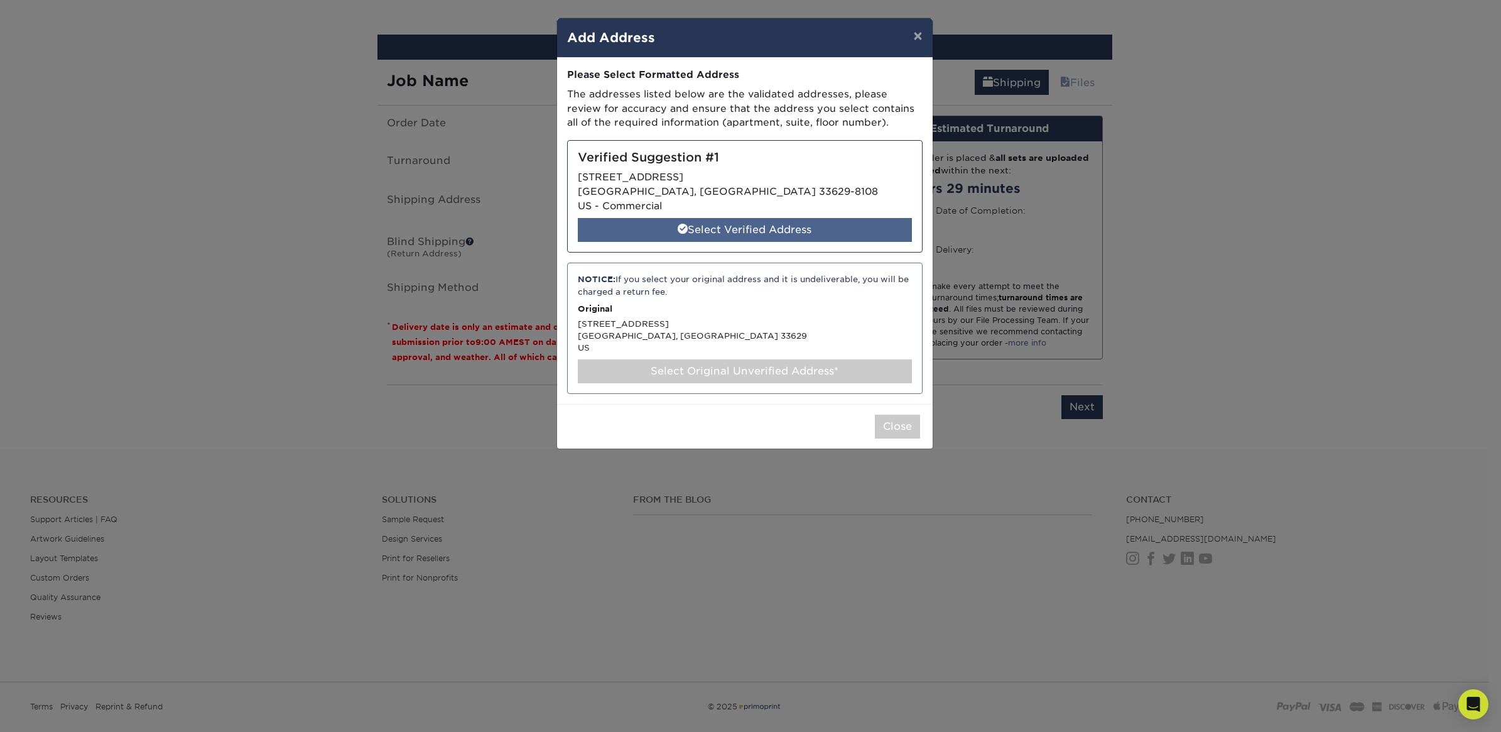
click at [732, 237] on div "Select Verified Address" at bounding box center [745, 230] width 334 height 24
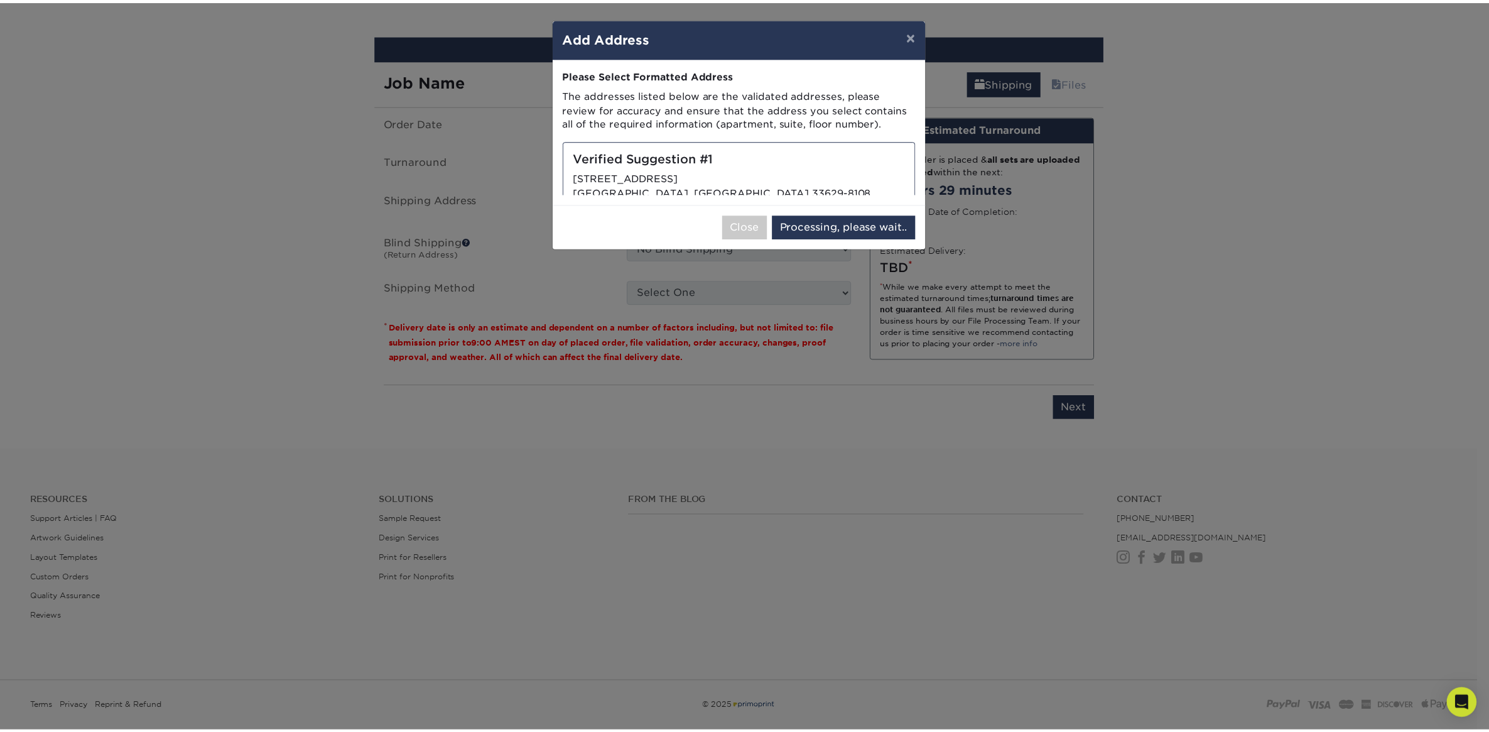
select select "286856"
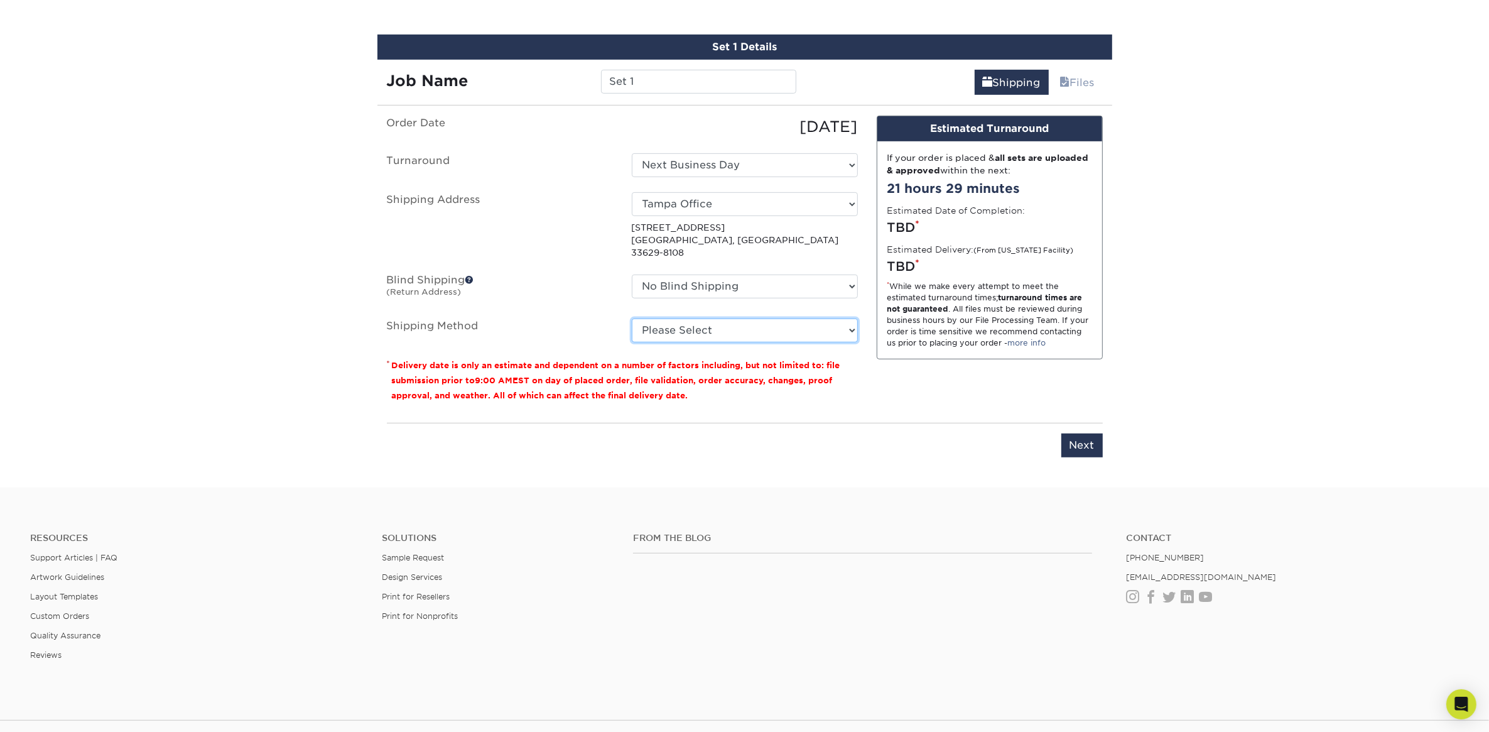
click at [698, 318] on select "Please Select Ground Shipping (+$16.21) 3 Day Shipping Service (+$19.98) 2 Day …" at bounding box center [745, 330] width 226 height 24
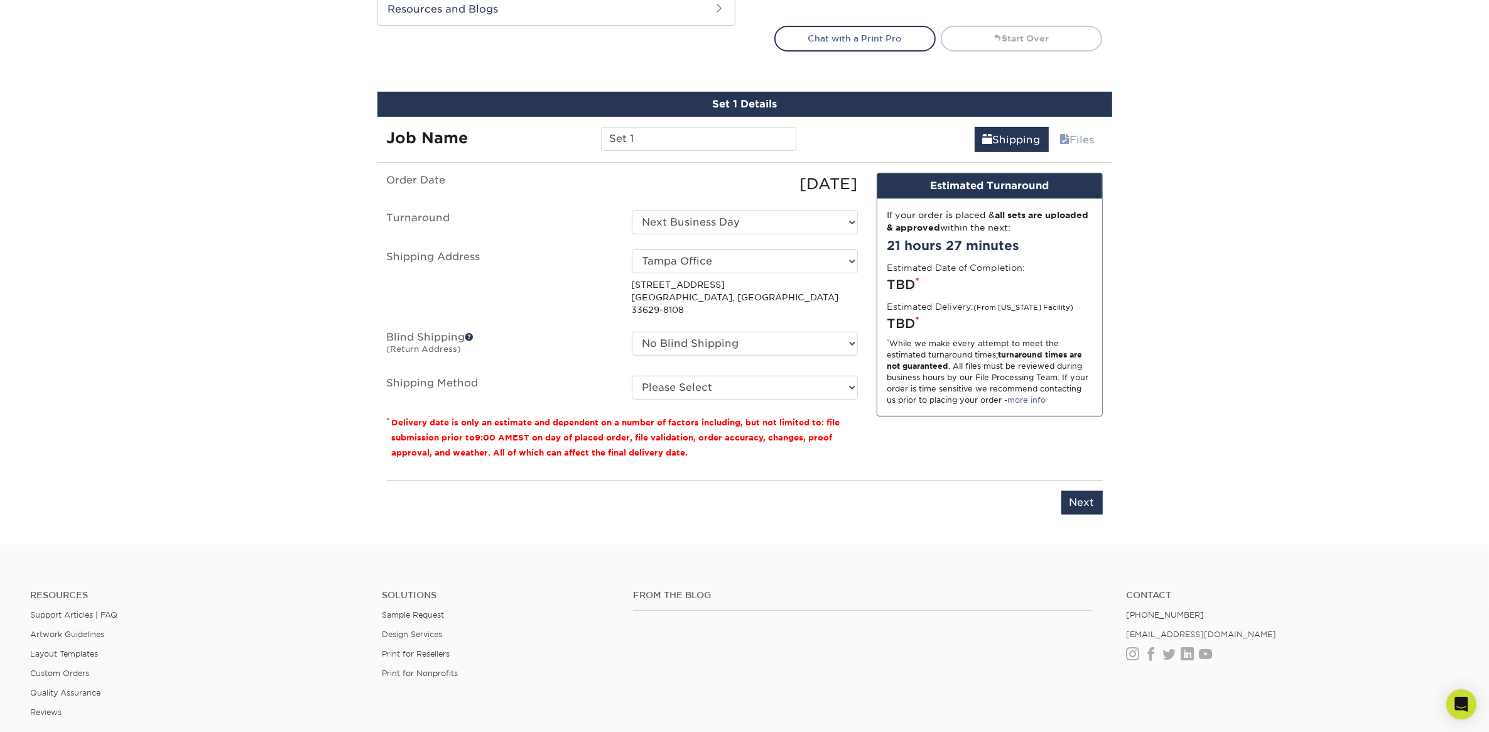
scroll to position [707, 0]
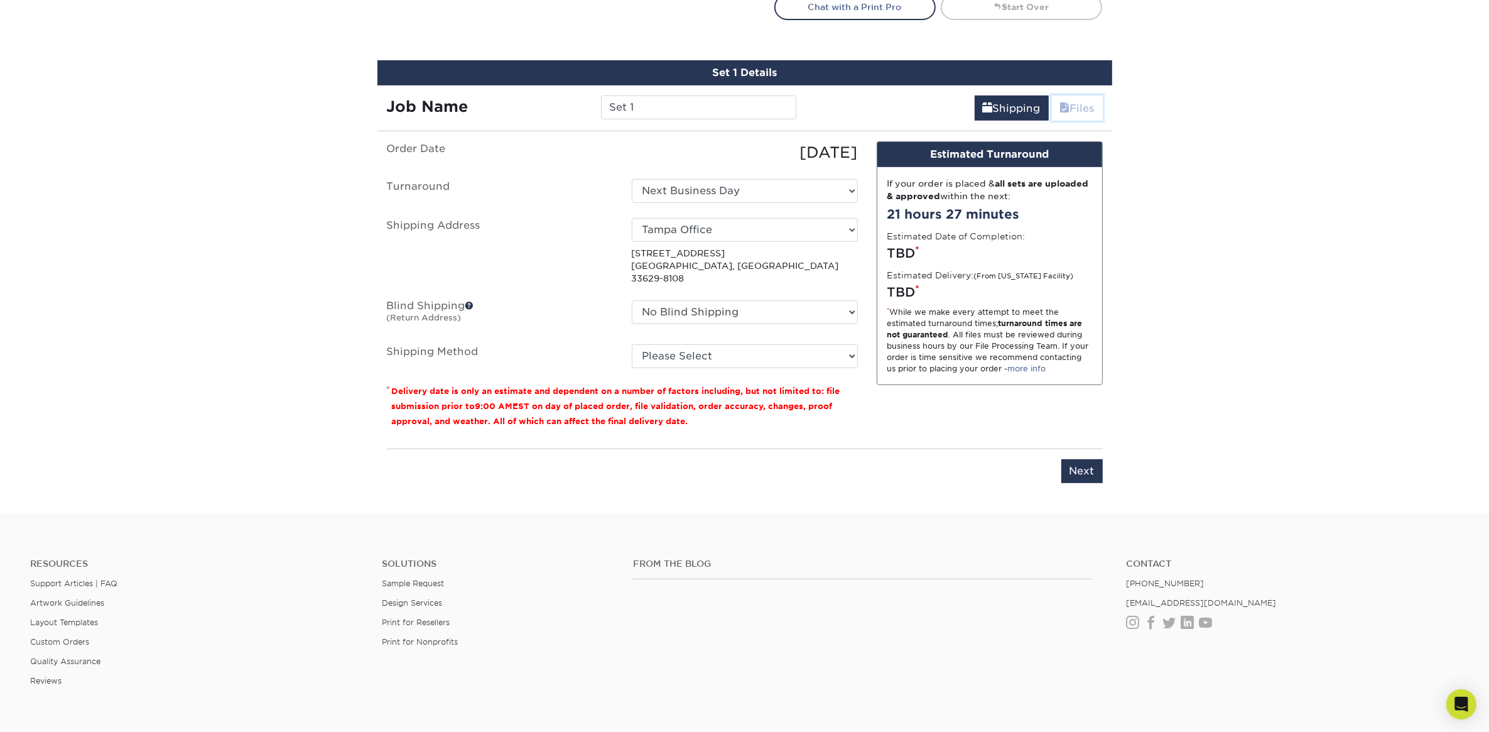
click at [1075, 106] on link "Files" at bounding box center [1077, 107] width 51 height 25
click at [757, 344] on select "Please Select Ground Shipping (+$16.21) 3 Day Shipping Service (+$19.98) 2 Day …" at bounding box center [745, 356] width 226 height 24
select select "01"
click at [632, 344] on select "Please Select Ground Shipping (+$16.21) 3 Day Shipping Service (+$19.98) 2 Day …" at bounding box center [745, 356] width 226 height 24
click at [1072, 459] on input "Next" at bounding box center [1081, 471] width 41 height 24
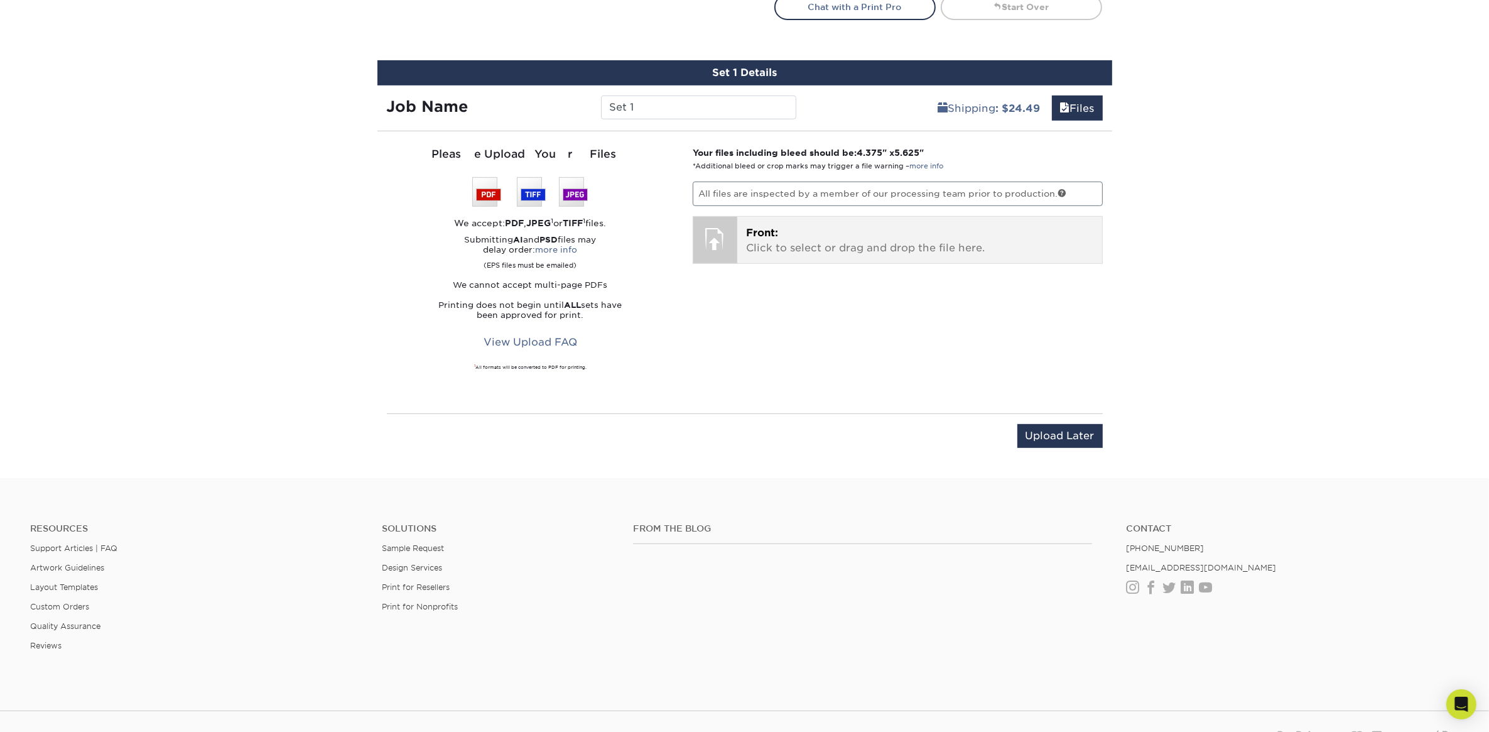
click at [804, 236] on p "Front: Click to select or drag and drop the file here." at bounding box center [919, 240] width 347 height 30
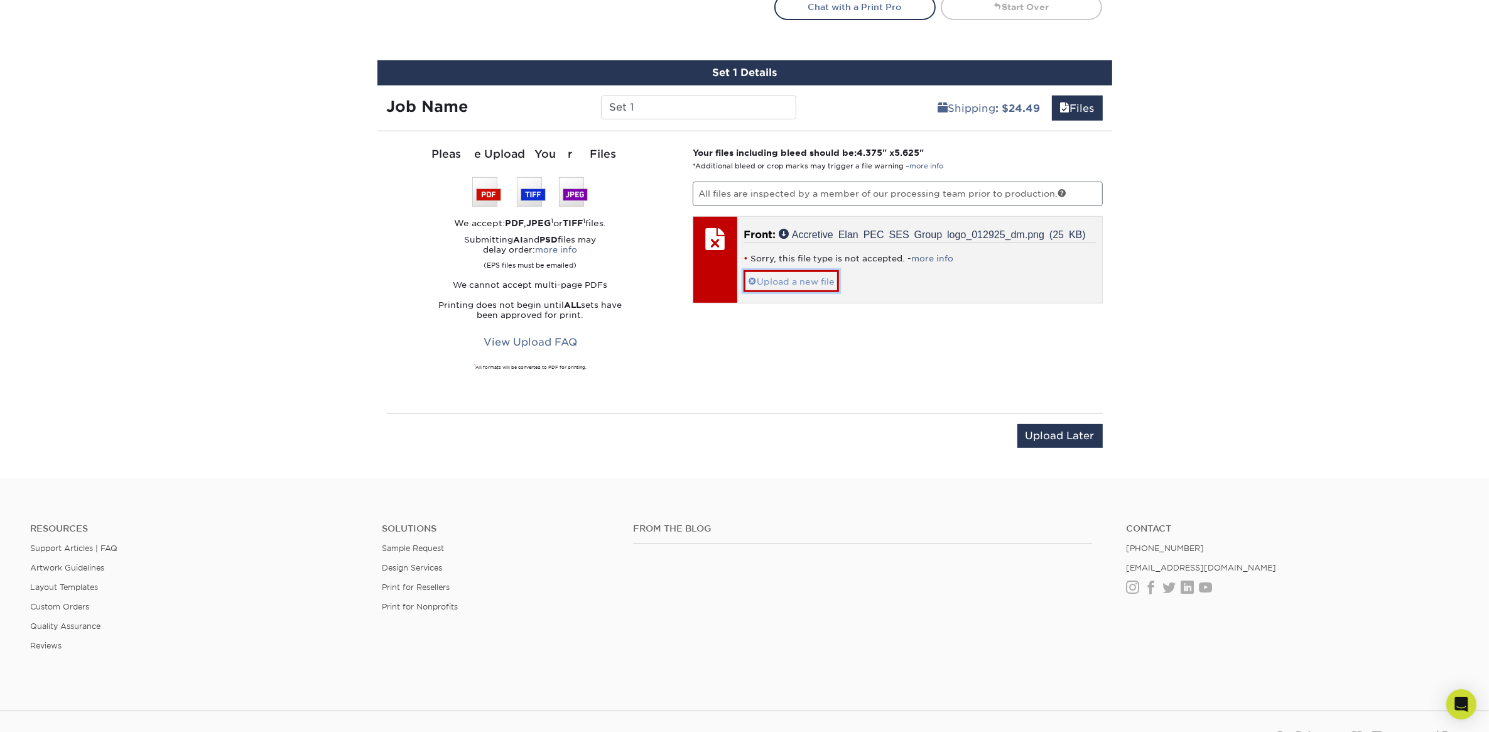
click at [802, 278] on link "Upload a new file" at bounding box center [791, 281] width 95 height 22
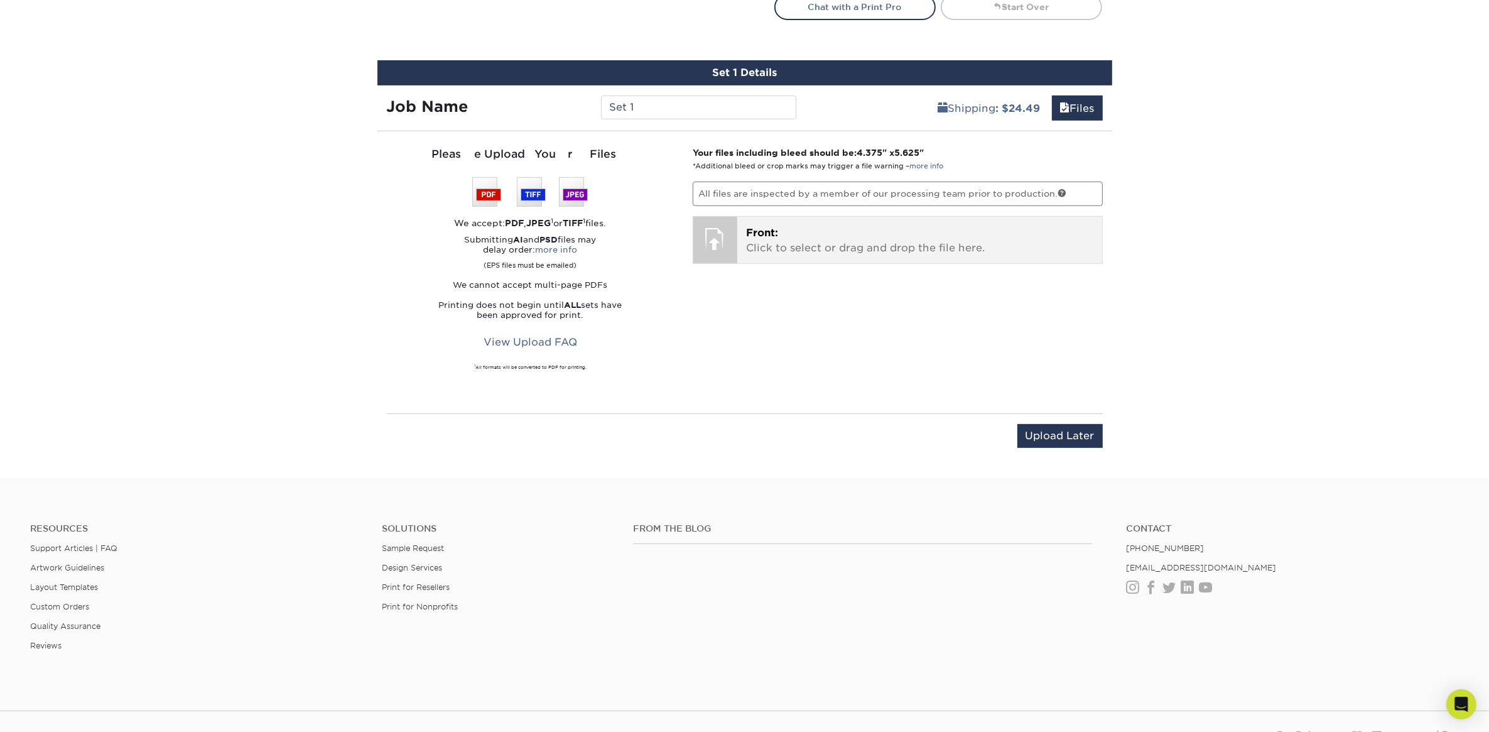
click at [795, 249] on p "Front: Click to select or drag and drop the file here." at bounding box center [919, 240] width 347 height 30
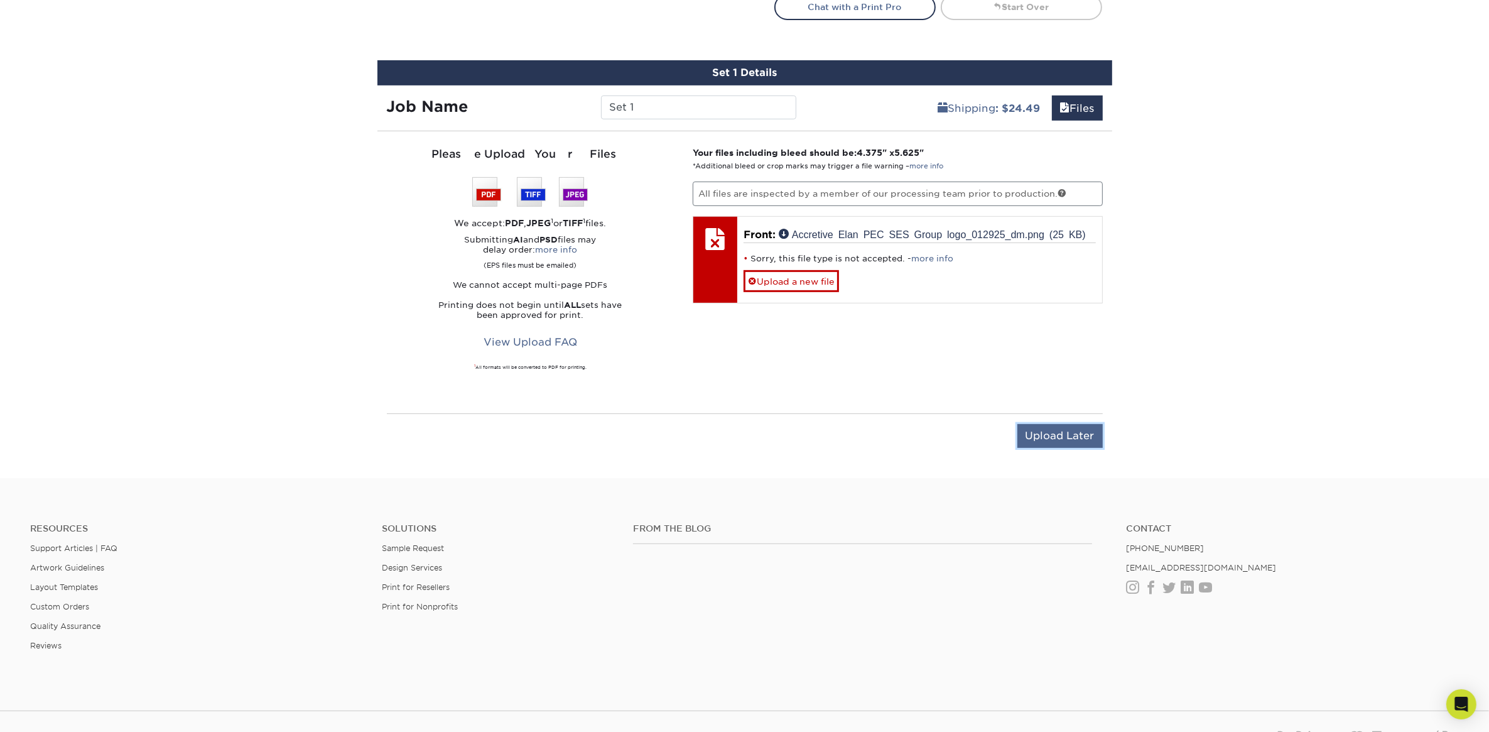
click at [1049, 437] on input "Upload Later" at bounding box center [1059, 436] width 85 height 24
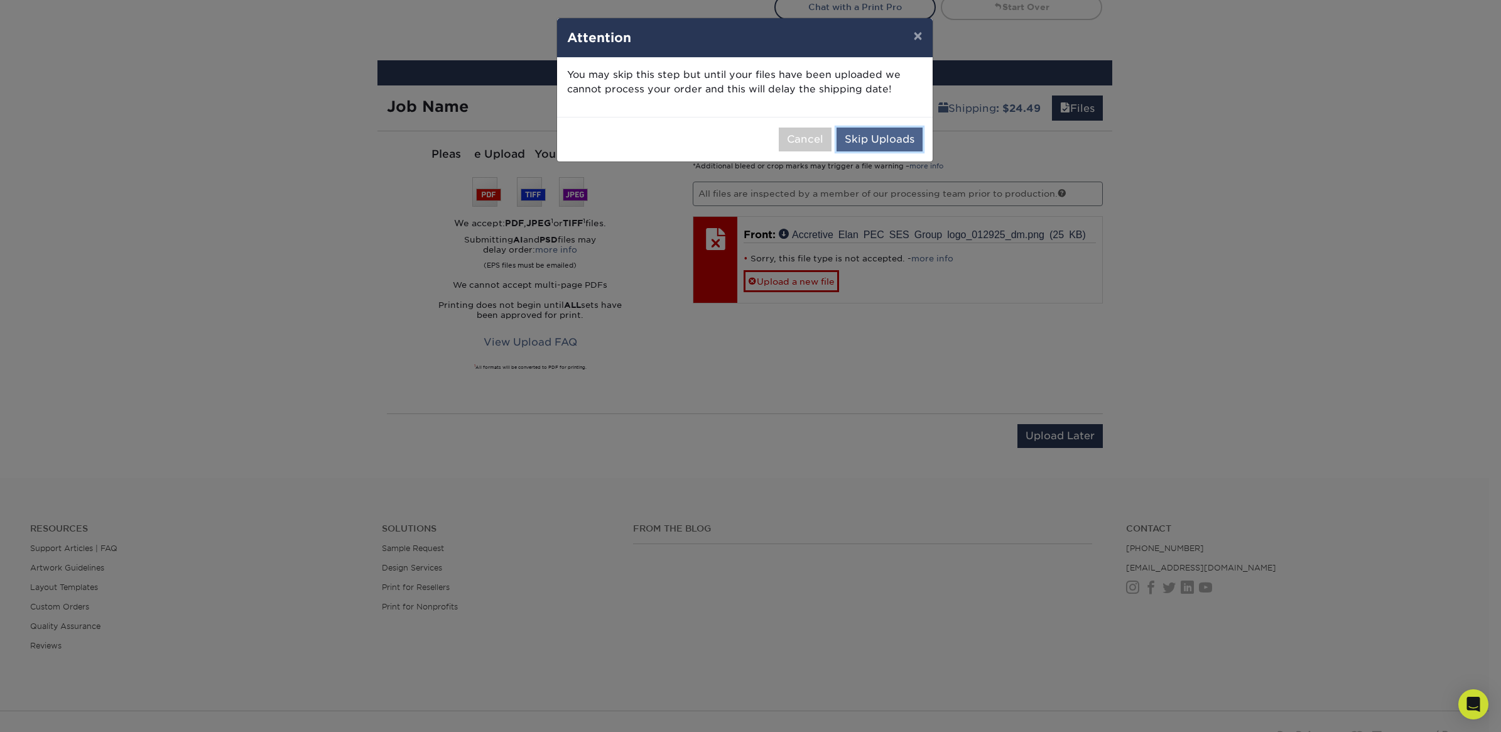
click at [881, 145] on button "Skip Uploads" at bounding box center [880, 139] width 86 height 24
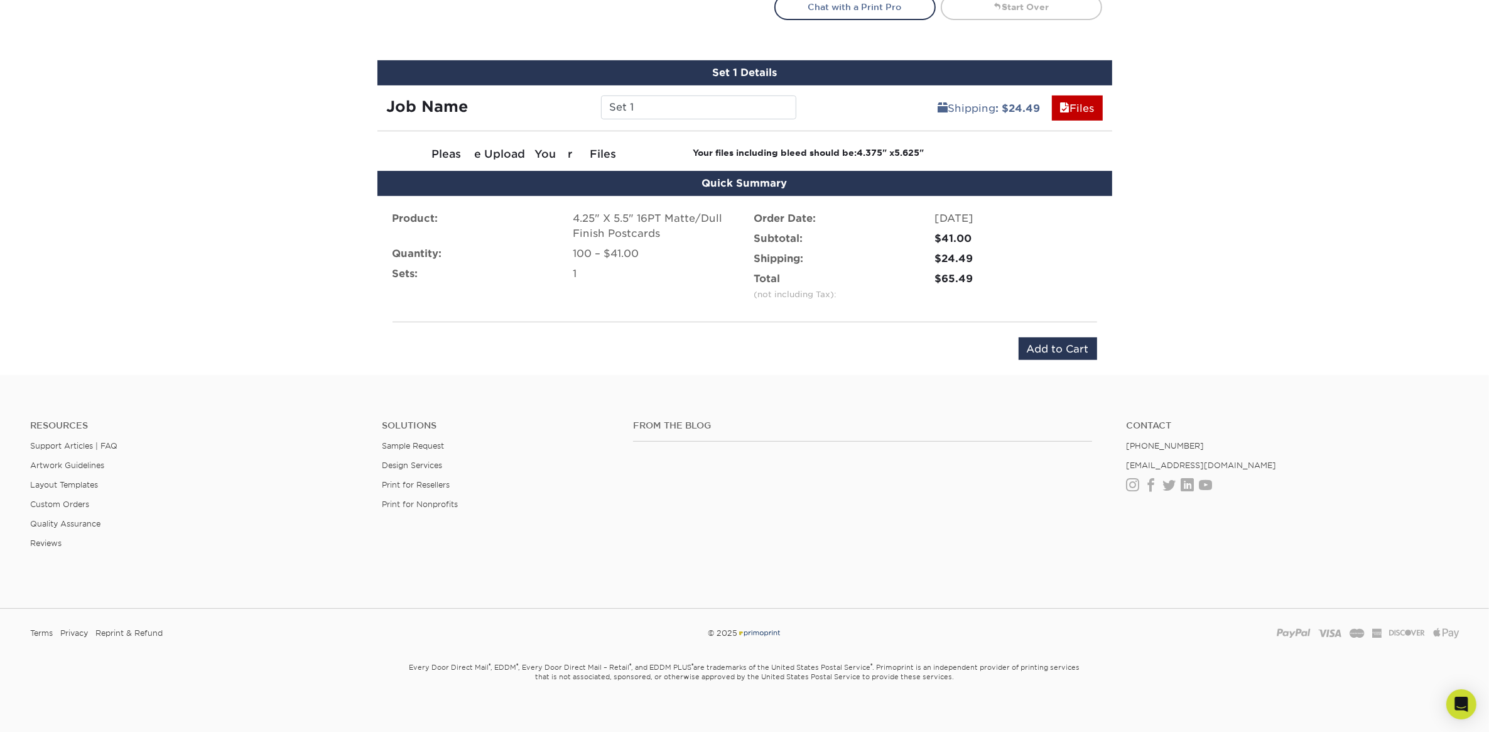
scroll to position [702, 0]
